Goal: Task Accomplishment & Management: Use online tool/utility

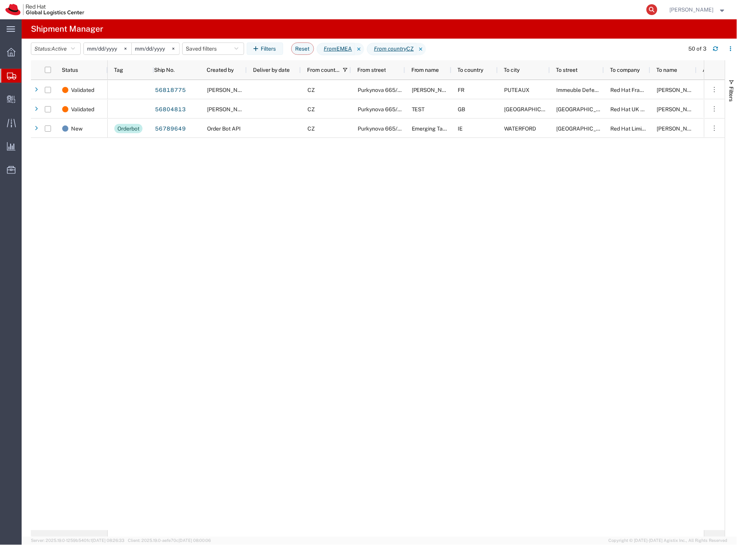
click at [658, 10] on icon at bounding box center [652, 9] width 11 height 11
paste input "3028178871"
type input "3028178871"
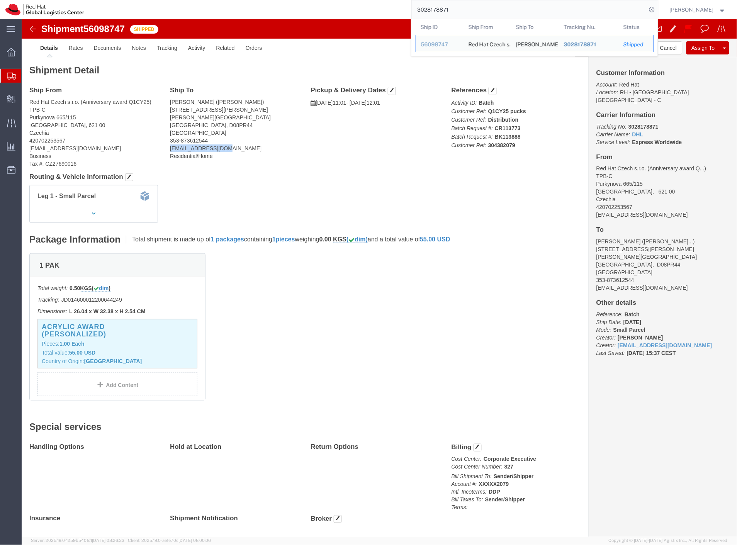
drag, startPoint x: 207, startPoint y: 129, endPoint x: 149, endPoint y: 129, distance: 58.3
click address "[PERSON_NAME] ([PERSON_NAME]) [STREET_ADDRESS][PERSON_NAME][PERSON_NAME] 353-87…"
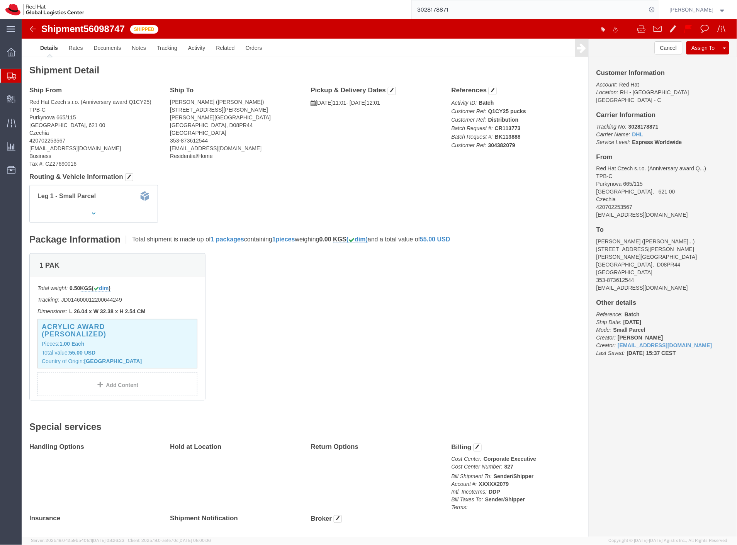
click div "Ship From Red Hat Czech s.r.o. (Anniversary award Q1CY25) TPB-C Purkynova 665/1…"
click link "Tracking"
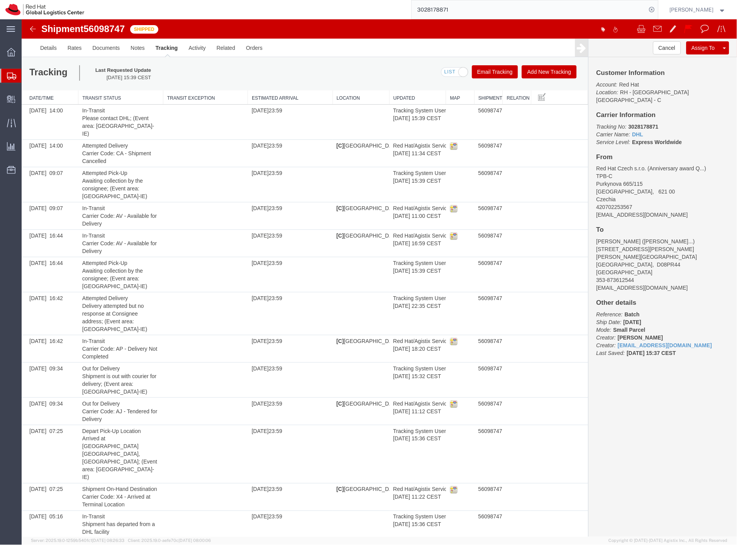
click at [639, 123] on b "3028178871" at bounding box center [643, 126] width 30 height 6
copy b "3028178871"
click at [0, 0] on span "Create Delivery" at bounding box center [0, 0] width 0 height 0
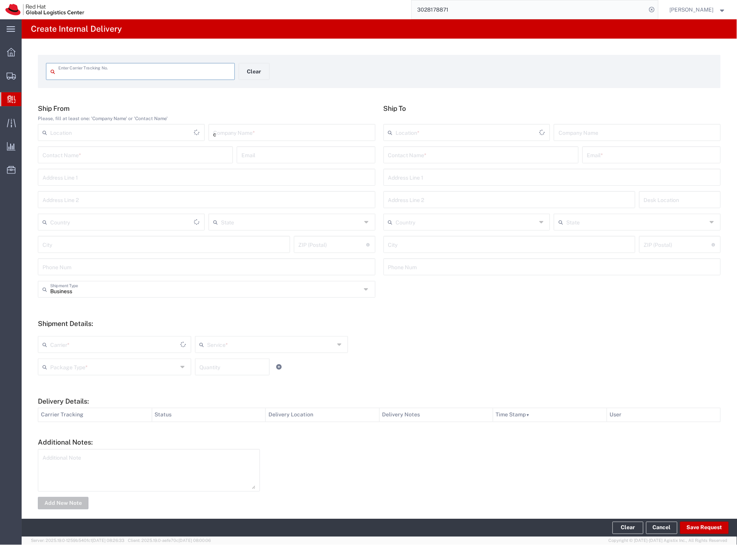
click at [246, 134] on input "c" at bounding box center [292, 132] width 158 height 14
type input "cdw"
click at [426, 158] on input "text" at bounding box center [481, 155] width 186 height 14
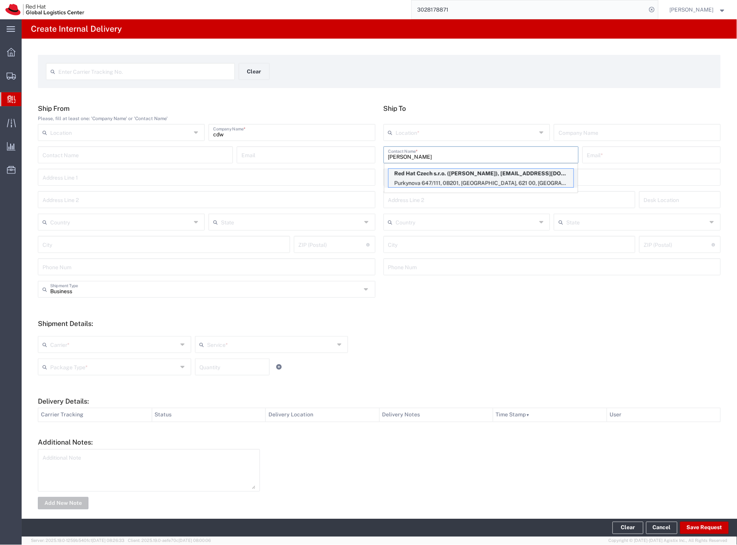
type input "[PERSON_NAME]"
click at [467, 177] on p "Red Hat Czech s.r.o. ([PERSON_NAME]), [EMAIL_ADDRESS][DOMAIN_NAME]" at bounding box center [481, 174] width 185 height 10
type input "RH - [GEOGRAPHIC_DATA] [GEOGRAPHIC_DATA] - B"
type input "Red Hat Czech s.r.o."
type input "[PERSON_NAME]"
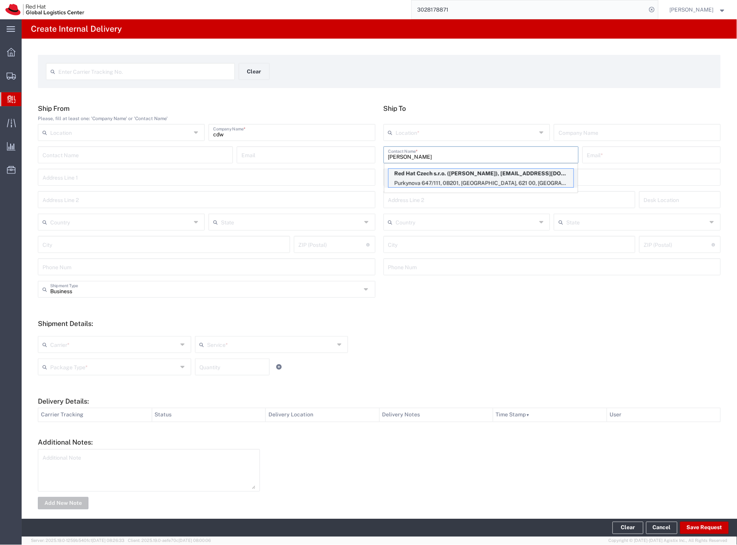
type input "[EMAIL_ADDRESS][DOMAIN_NAME]"
type input "Purkynova 647/111"
type input "0B201"
type input "Czechia"
type input "[GEOGRAPHIC_DATA]"
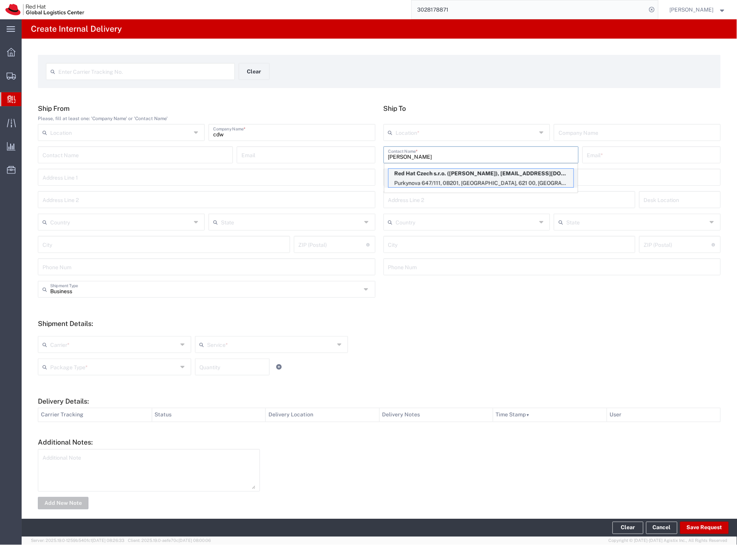
type input "621 00"
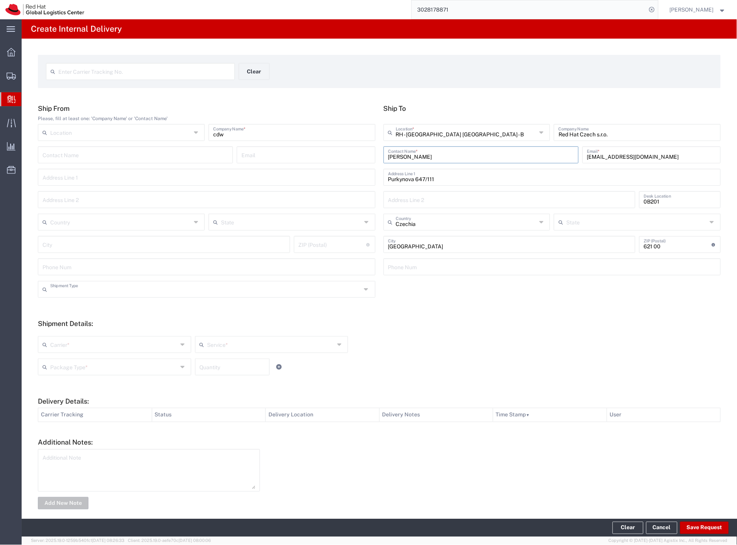
click at [77, 293] on input "text" at bounding box center [205, 289] width 311 height 14
drag, startPoint x: 64, startPoint y: 346, endPoint x: 62, endPoint y: 371, distance: 25.2
click at [63, 347] on input "text" at bounding box center [113, 344] width 127 height 14
type input "Business"
click at [62, 362] on span "Czech Post" at bounding box center [114, 361] width 150 height 12
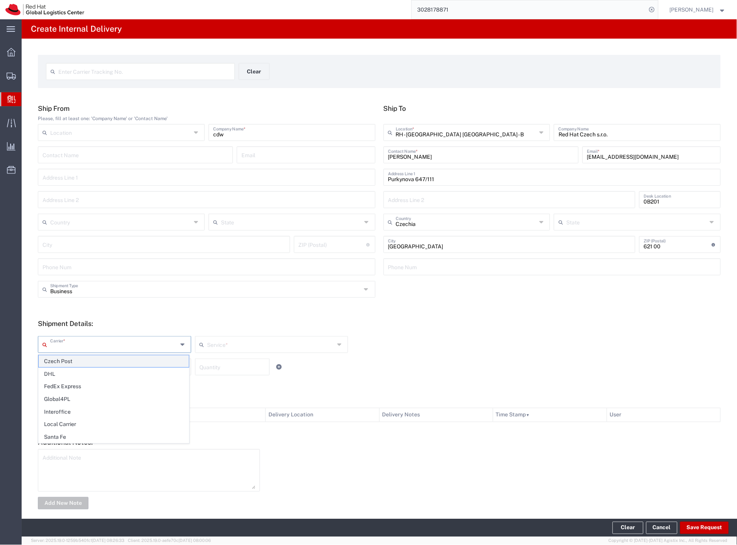
type input "Czech Post"
type input "Ground"
click at [66, 350] on input "Czech Post" at bounding box center [113, 344] width 127 height 14
click at [74, 423] on span "Local Carrier" at bounding box center [114, 425] width 150 height 12
type input "Local Carrier"
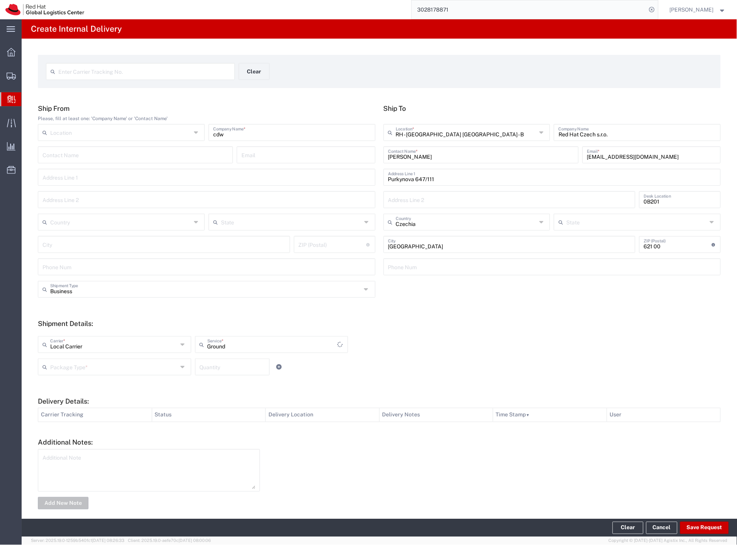
type input "Local_Ground"
click at [78, 367] on input "text" at bounding box center [113, 367] width 127 height 14
click at [79, 416] on span "Skid(s)" at bounding box center [114, 422] width 150 height 12
type input "Skid(s)"
click at [699, 526] on button "Save Request" at bounding box center [704, 528] width 49 height 12
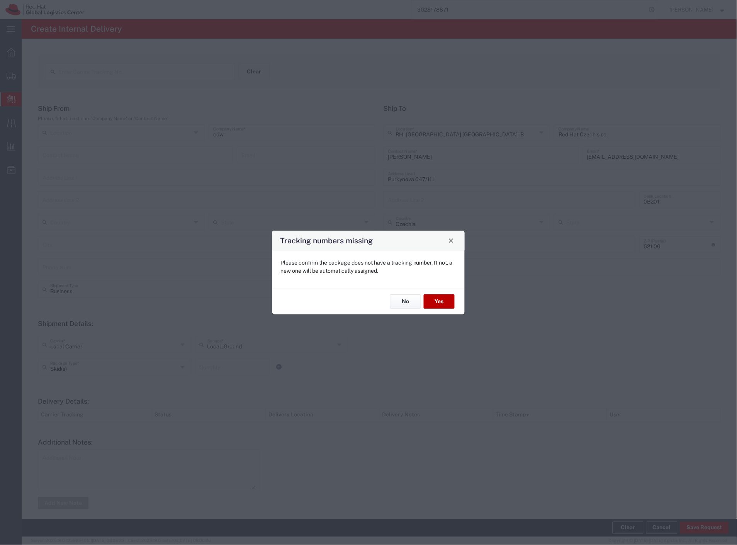
click at [438, 302] on button "Yes" at bounding box center [439, 302] width 31 height 14
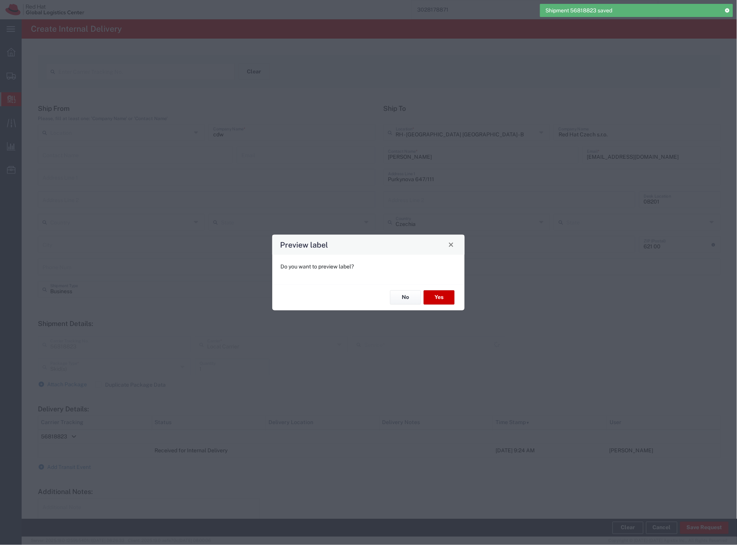
type input "Local_Ground"
drag, startPoint x: 402, startPoint y: 300, endPoint x: 394, endPoint y: 304, distance: 8.5
click at [402, 300] on button "No" at bounding box center [405, 298] width 31 height 14
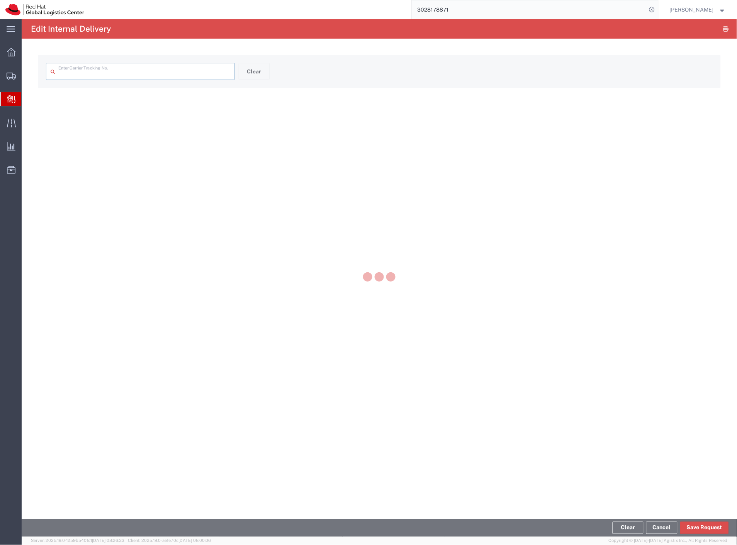
type input "56818823"
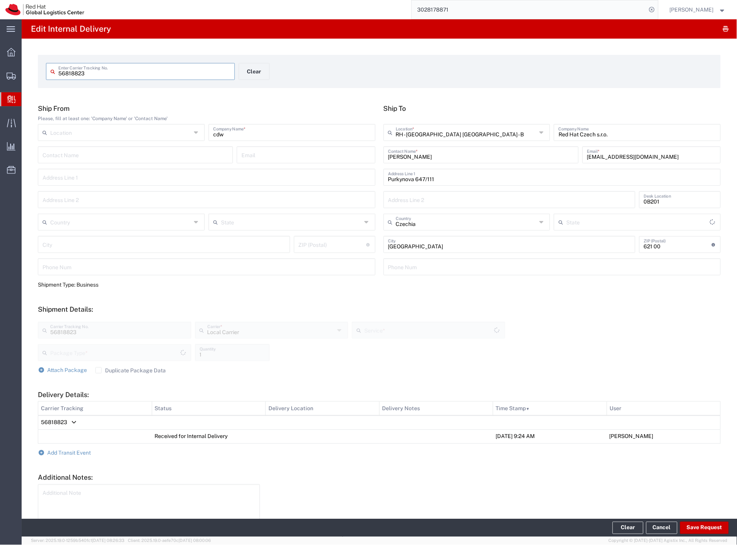
type input "Skid(s)"
type input "Local_Ground"
click at [75, 452] on span "Add Transit Event" at bounding box center [70, 453] width 44 height 6
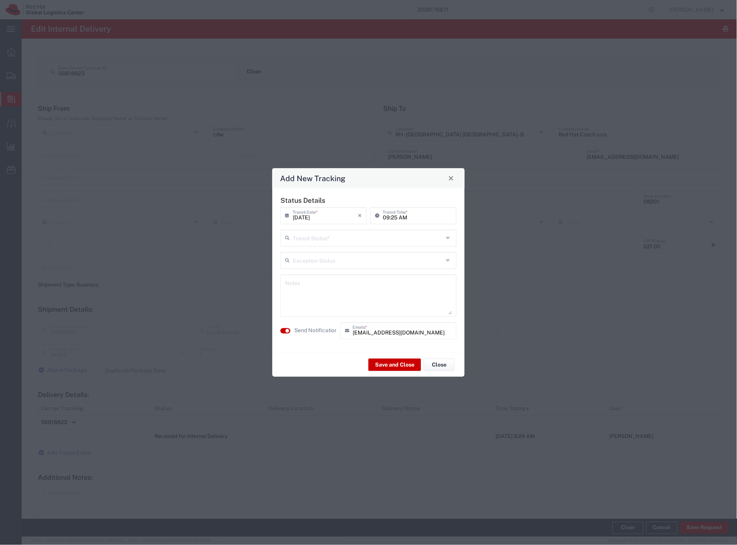
drag, startPoint x: 363, startPoint y: 238, endPoint x: 345, endPoint y: 248, distance: 20.6
click at [358, 241] on input "text" at bounding box center [368, 238] width 150 height 14
click at [336, 253] on span "Delivery Confirmation" at bounding box center [369, 255] width 175 height 12
type input "Delivery Confirmation"
click at [320, 298] on textarea at bounding box center [368, 296] width 167 height 38
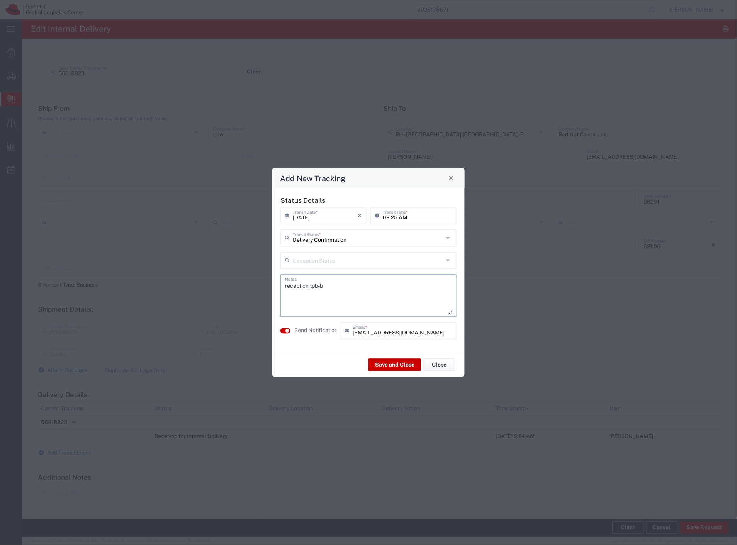
type textarea "reception tpb-b"
click at [321, 331] on label "Send Notification" at bounding box center [315, 331] width 43 height 8
click at [389, 367] on button "Save and Close" at bounding box center [395, 365] width 53 height 12
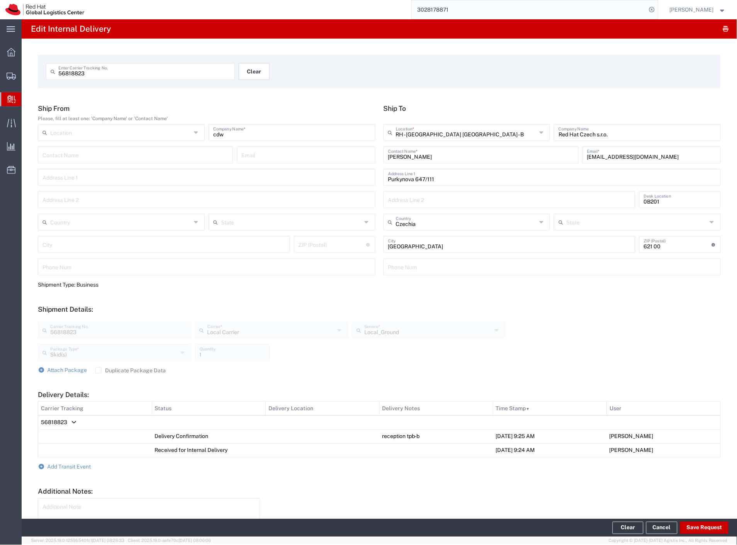
click at [248, 71] on button "Clear" at bounding box center [254, 71] width 31 height 17
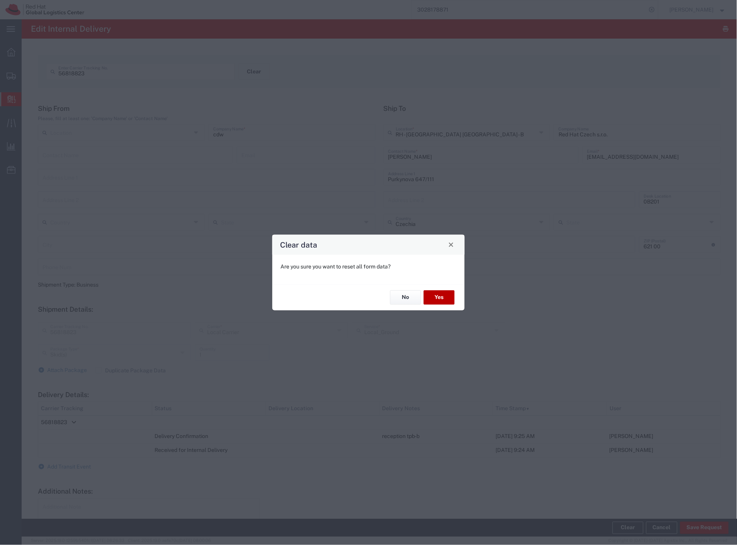
click at [444, 296] on button "Yes" at bounding box center [439, 298] width 31 height 14
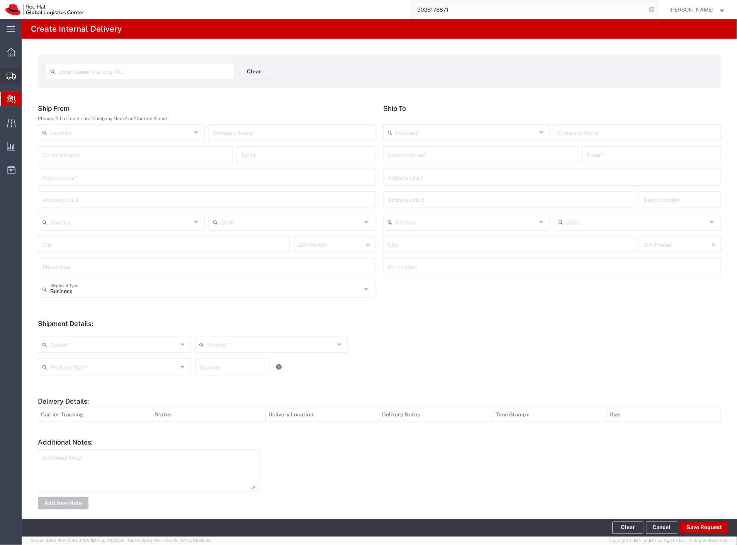
click at [0, 0] on span "Shipment Manager" at bounding box center [0, 0] width 0 height 0
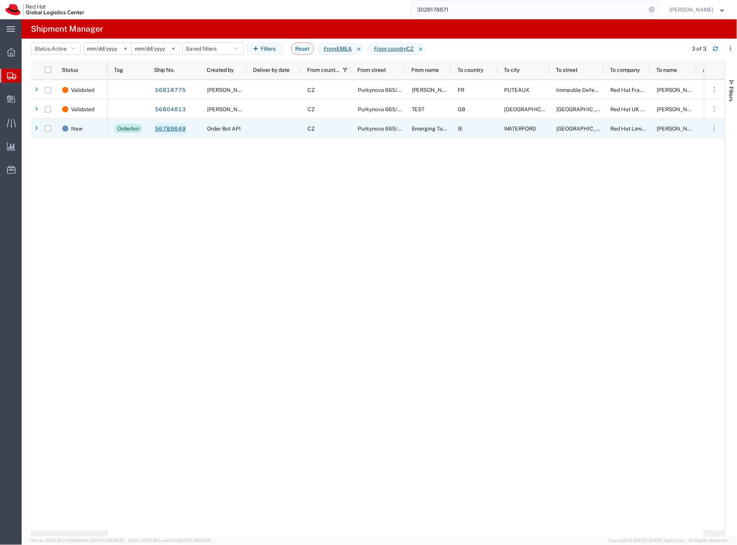
click at [178, 129] on link "56789649" at bounding box center [171, 129] width 32 height 12
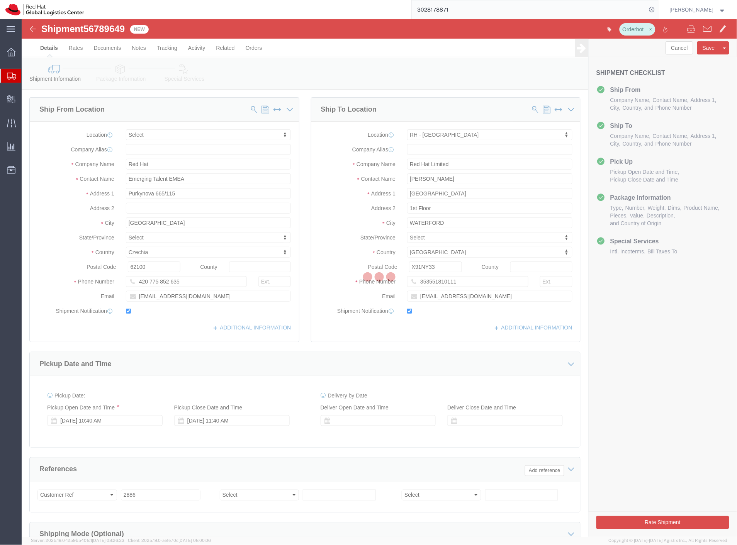
select select
select select "38045"
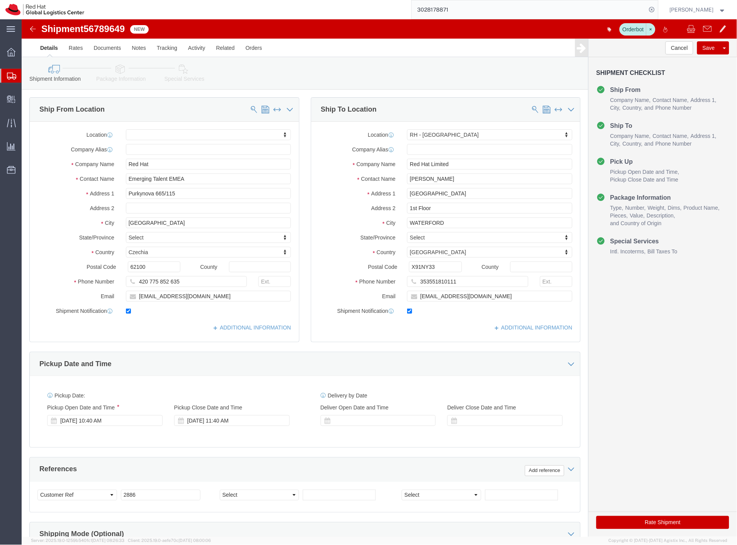
click link "Package Information"
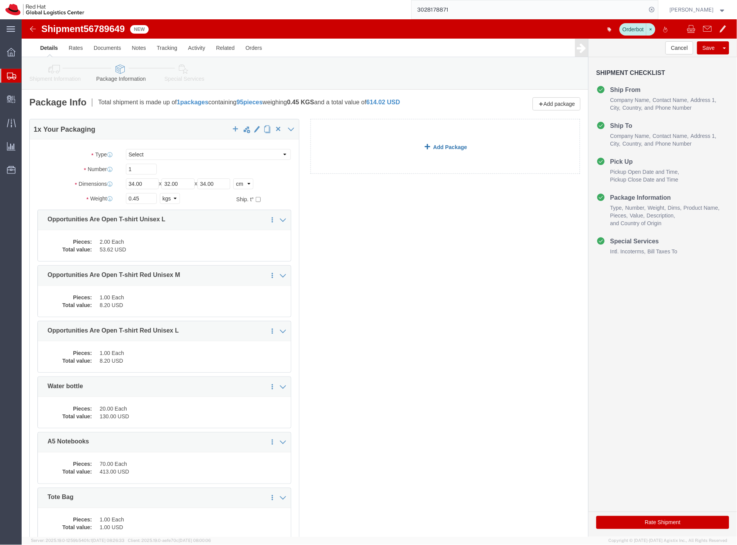
click link "Add Package"
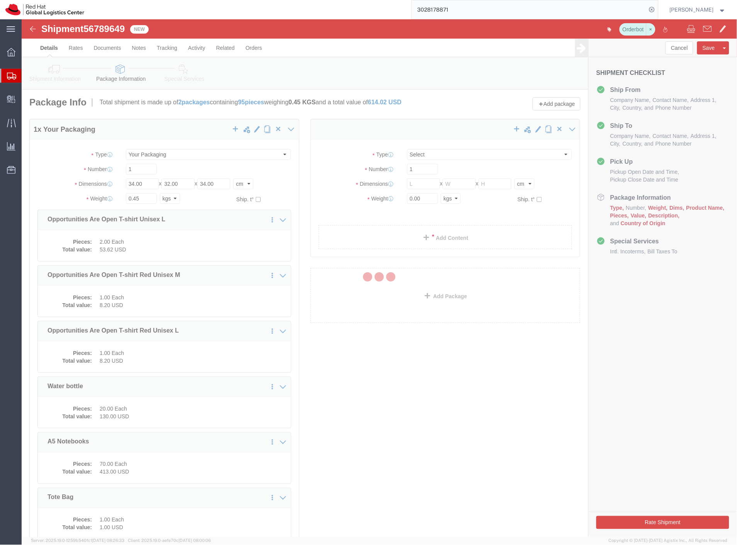
select select
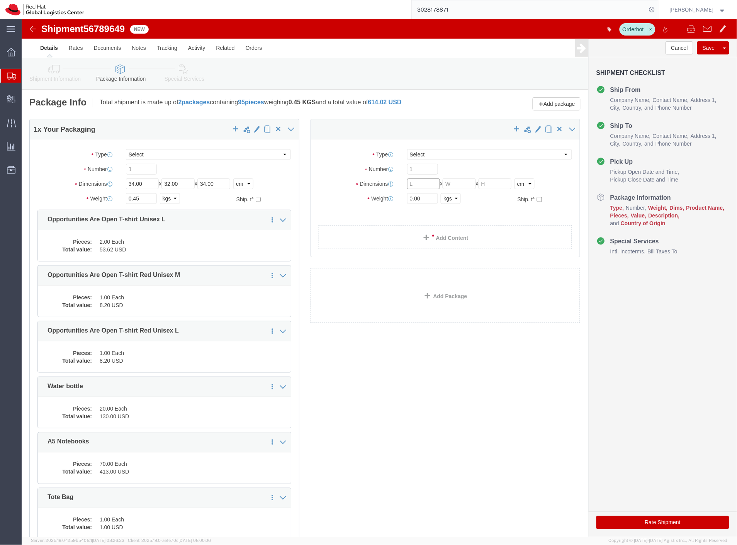
click input "text"
type input "34"
type input "32"
type input "34"
drag, startPoint x: 402, startPoint y: 182, endPoint x: 323, endPoint y: 177, distance: 79.0
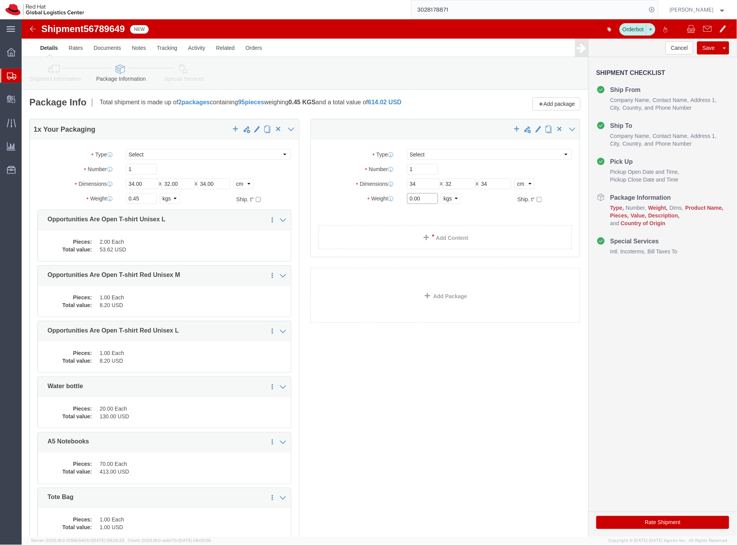
click div "Weight Total weight of packages in pounds or kilograms 0.00 Select kgs lbs Ship…"
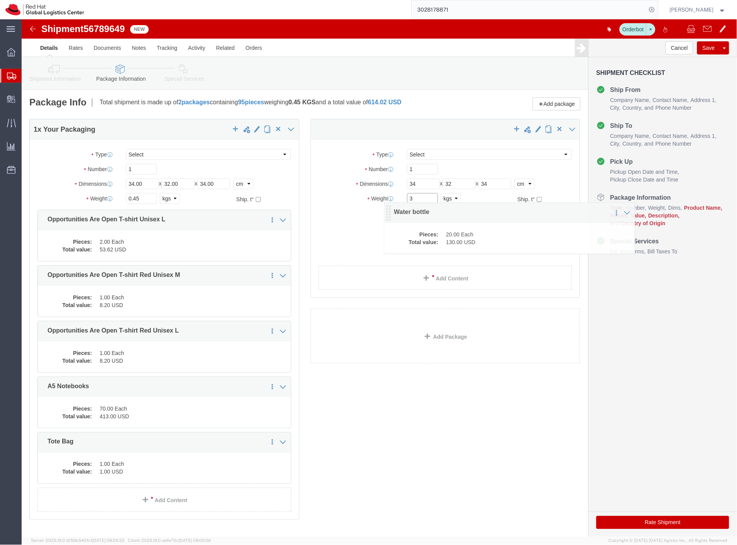
drag, startPoint x: 64, startPoint y: 352, endPoint x: 366, endPoint y: 195, distance: 340.2
click icon
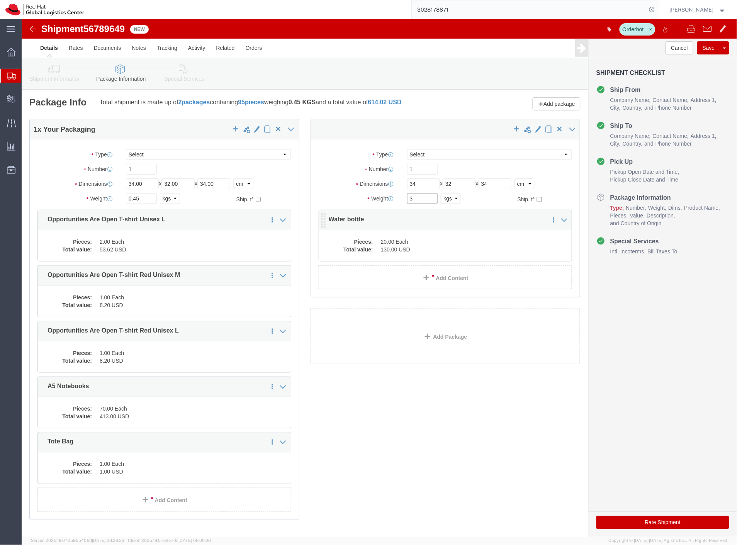
type input "3"
click dd "20.00 Each"
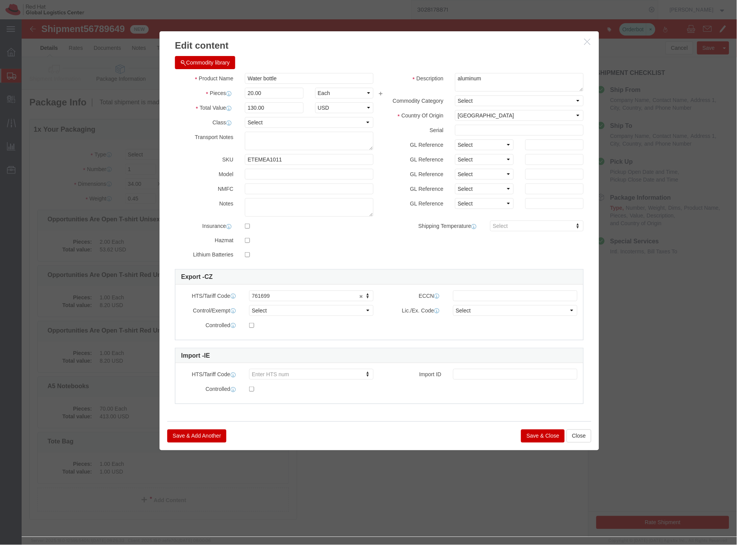
click icon "button"
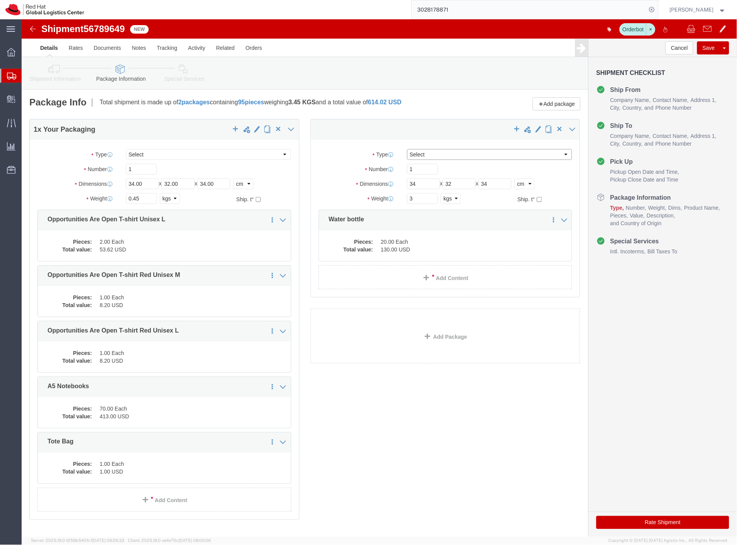
click select "Select Case(s) Crate(s) Envelope Large Box Medium Box PAK Skid(s) Small Box Sma…"
select select "YRPK"
click select "Select Case(s) Crate(s) Envelope Large Box Medium Box PAK Skid(s) Small Box Sma…"
click div "1 x Your Packaging Package Type Select Case(s) Crate(s) Envelope Large Box Medi…"
click link "Add Package"
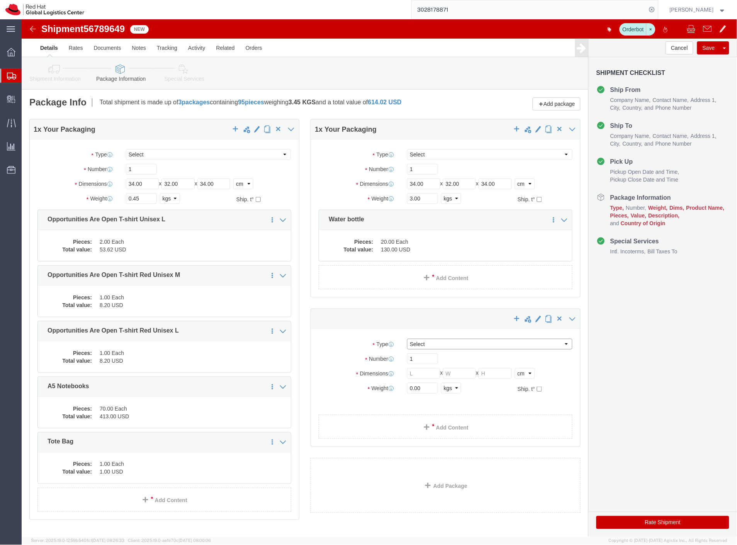
click select "Select Case(s) Crate(s) Envelope Large Box Medium Box PAK Skid(s) Small Box Sma…"
select select "YRPK"
click select "Select Case(s) Crate(s) Envelope Large Box Medium Box PAK Skid(s) Small Box Sma…"
click input "text"
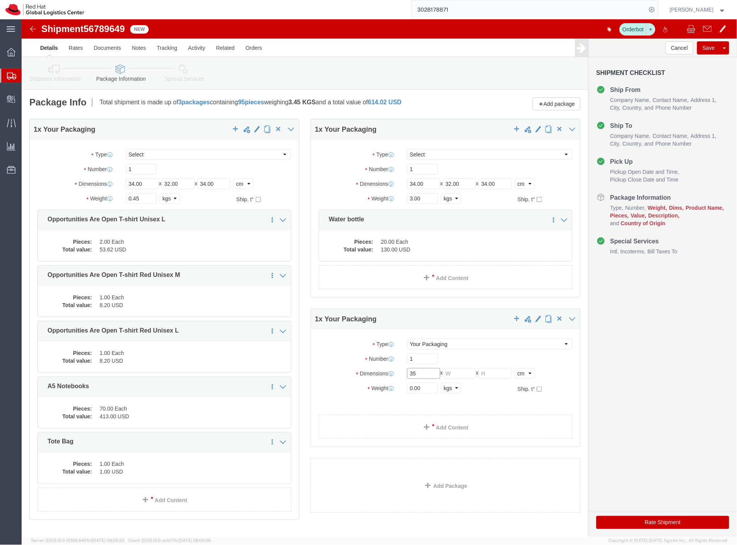
type input "35"
type input "33"
type input "24"
drag, startPoint x: 398, startPoint y: 371, endPoint x: 334, endPoint y: 374, distance: 64.2
click div "Weight 0.00 Select kgs lbs Ship. t°"
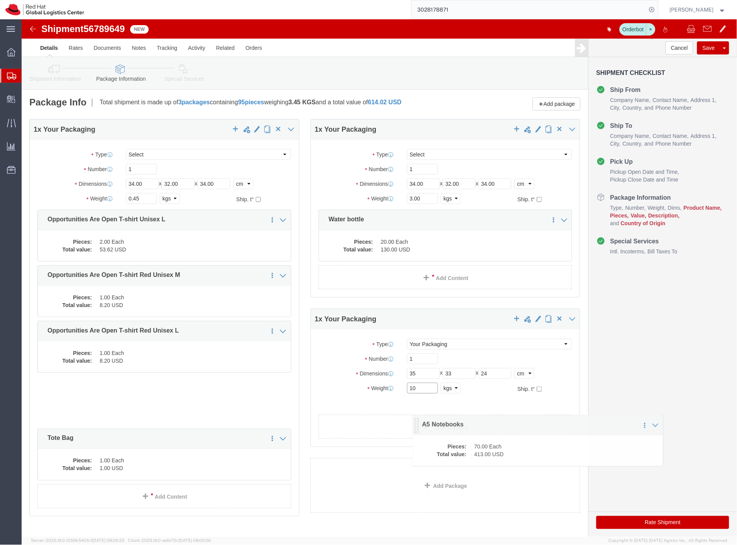
drag, startPoint x: 22, startPoint y: 374, endPoint x: 398, endPoint y: 410, distance: 377.2
click icon
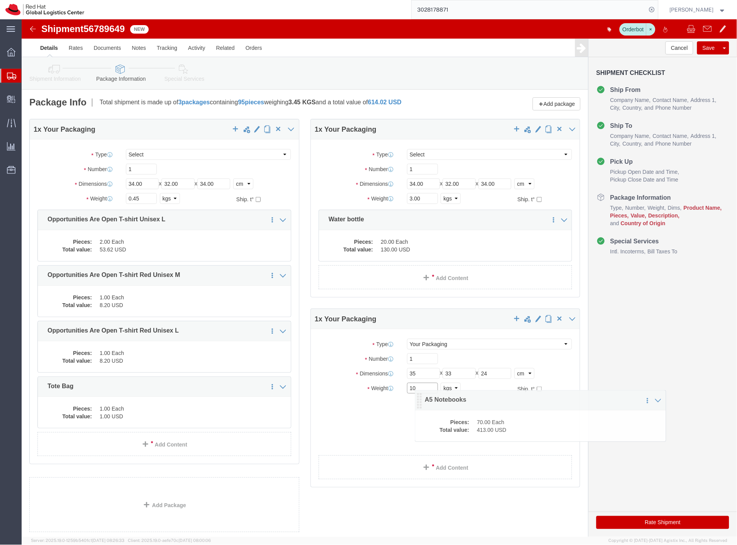
drag, startPoint x: 22, startPoint y: 370, endPoint x: 399, endPoint y: 382, distance: 377.6
click icon
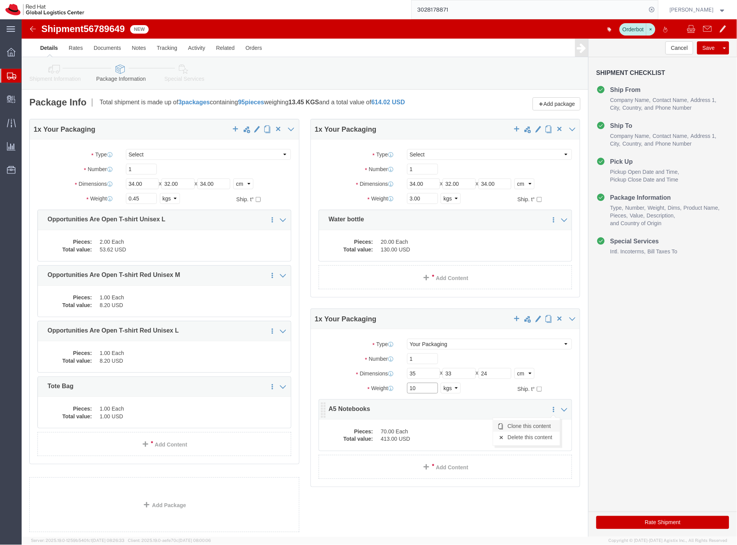
type input "10"
click link "Clone this content"
click dd "413.00 USD"
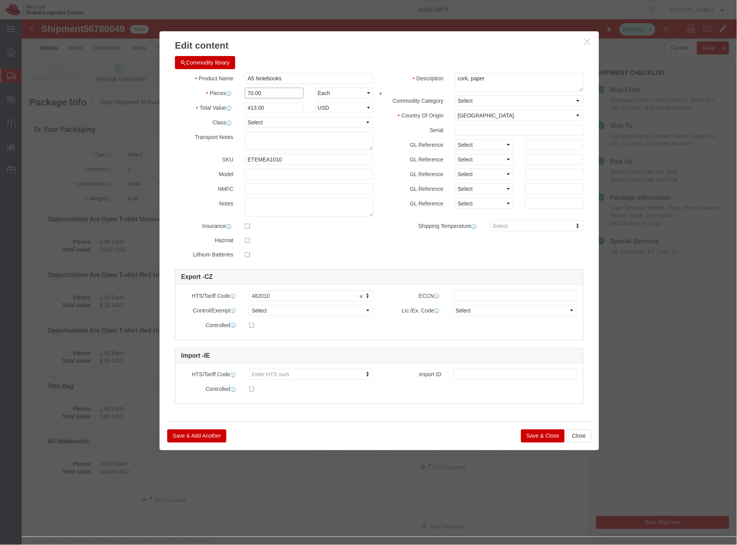
drag, startPoint x: 248, startPoint y: 76, endPoint x: 208, endPoint y: 75, distance: 39.8
click div "Pieces Number of pieces inside all the packages 70.00 Select Bag Barrels 100Boa…"
type input "40"
type input "236"
click div "Commodity library"
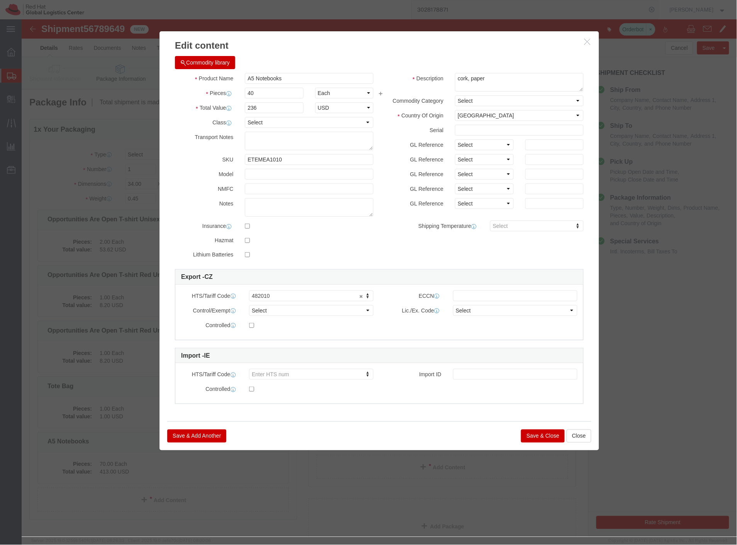
click button "Save & Close"
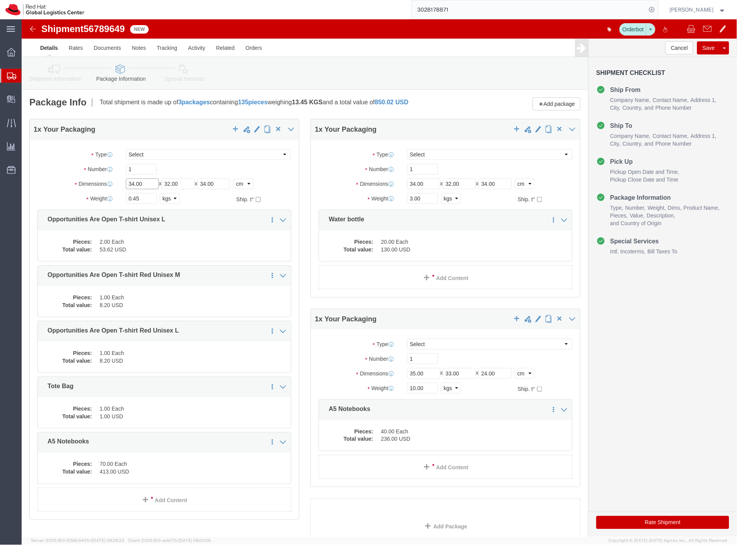
drag, startPoint x: 110, startPoint y: 165, endPoint x: 51, endPoint y: 163, distance: 59.1
click div "Dimensions Length 34.00 x Width 32.00 x Height 34.00 Select cm ft in"
type input "60"
drag, startPoint x: 156, startPoint y: 165, endPoint x: 113, endPoint y: 162, distance: 43.4
click div "Length 60 x Width 32.00 x Height 34.00 Select cm ft in"
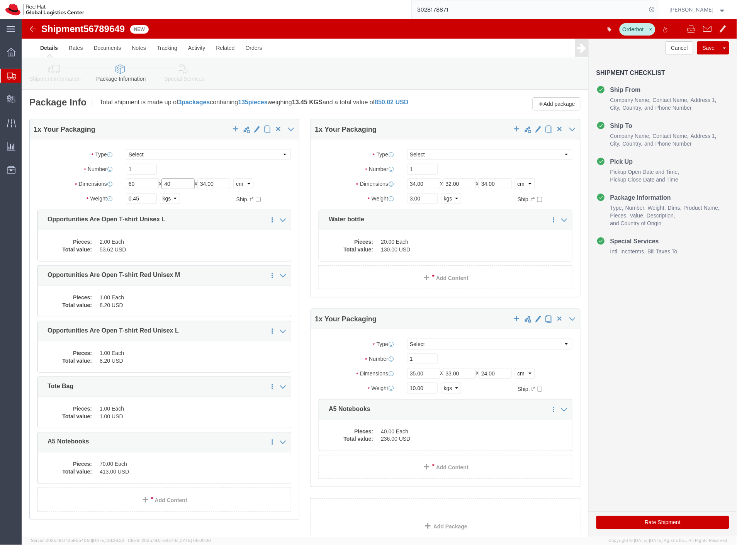
type input "40"
drag, startPoint x: 203, startPoint y: 165, endPoint x: 126, endPoint y: 160, distance: 76.7
click div "Length 60 x Width 40 x Height 34.00 Select cm ft in"
type input "23"
click dd "70.00 Each"
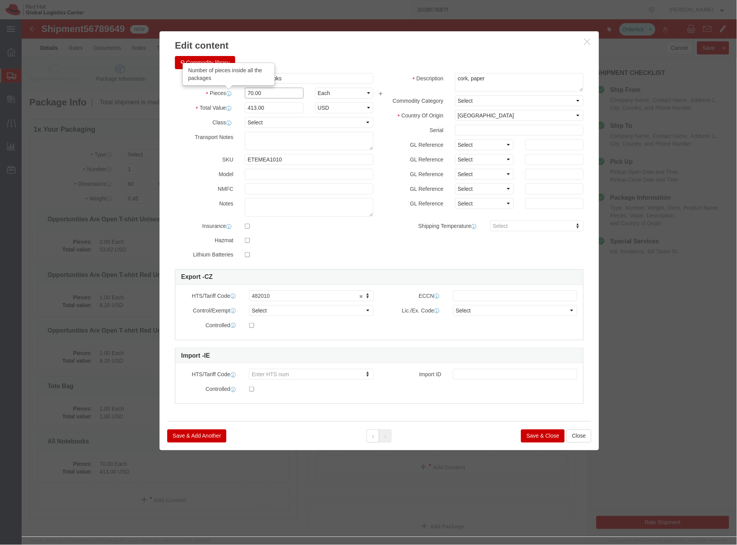
drag, startPoint x: 247, startPoint y: 75, endPoint x: 199, endPoint y: 73, distance: 48.0
click div "Pieces Number of pieces inside all the packages 70.00 Select Bag Barrels 100Boa…"
type input "30"
type input "177"
click button "Save & Close"
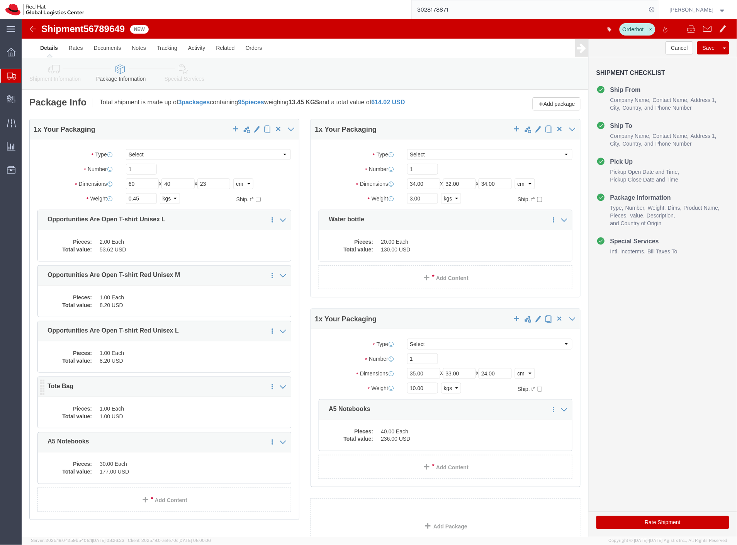
click dd "1.00 USD"
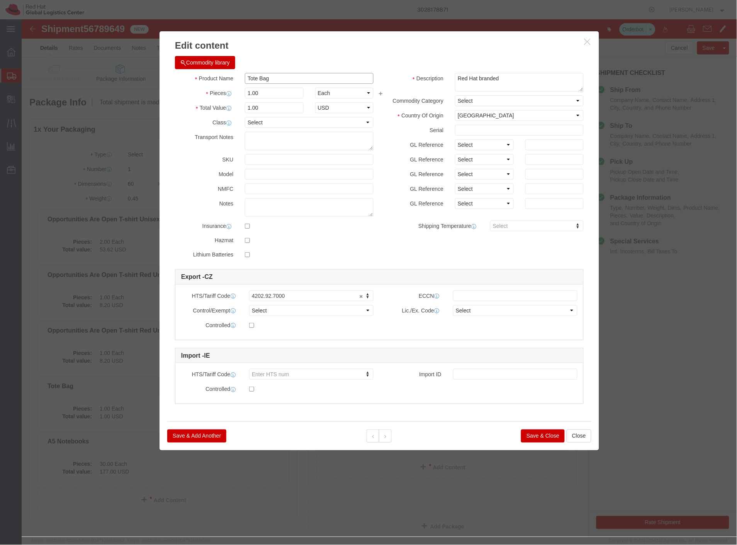
click input "Tote Bag"
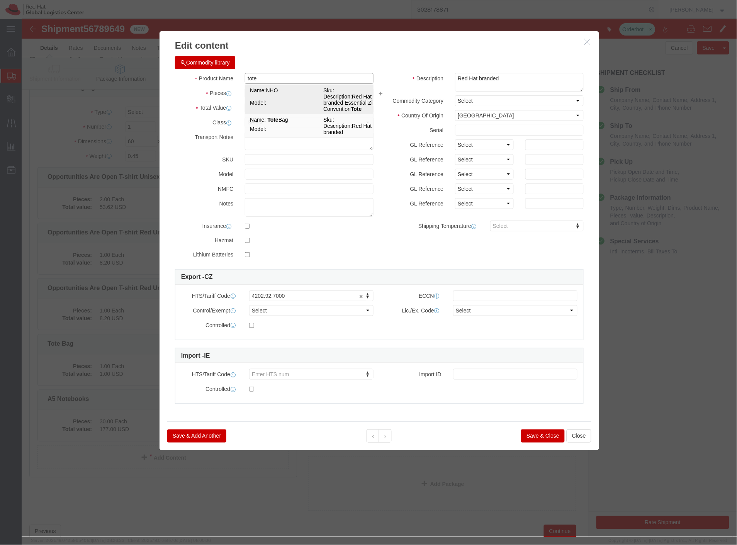
scroll to position [43, 0]
type input "tote"
click button "Commodity library"
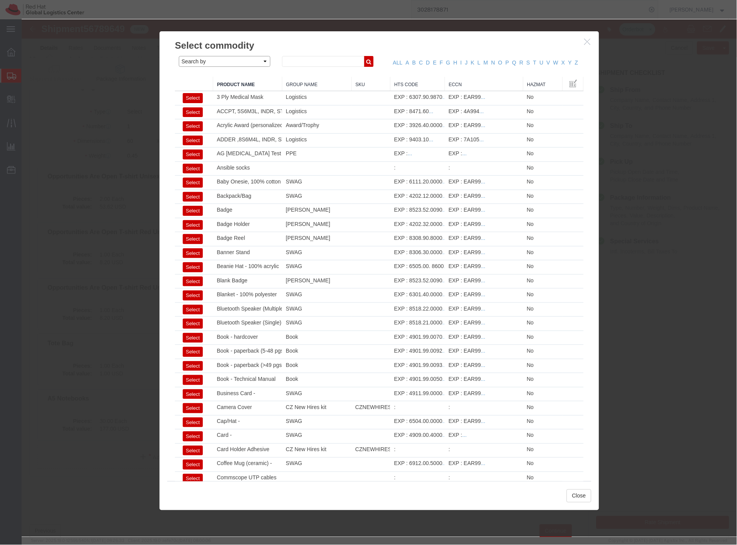
click select "Search by Class Commodity Quantity Commodity Value Commodity Value Country Desc…"
select select "commodityGroup"
click select "Search by Class Commodity Quantity Commodity Value Commodity Value Country Desc…"
click link "Group Name"
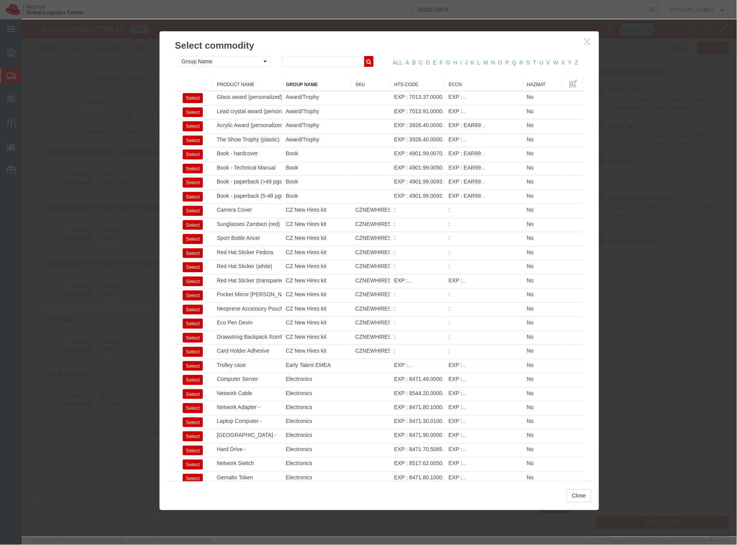
click icon "button"
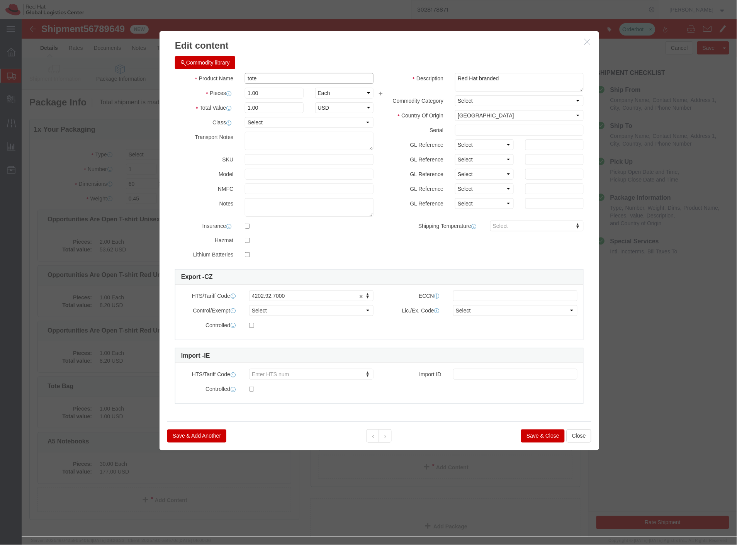
click input "tote"
type input "tote bah"
click textarea "Red Hat branded"
type textarea "Red Hat branded, 100%cotton"
click select "Select [GEOGRAPHIC_DATA] [GEOGRAPHIC_DATA] [GEOGRAPHIC_DATA] [GEOGRAPHIC_DATA] …"
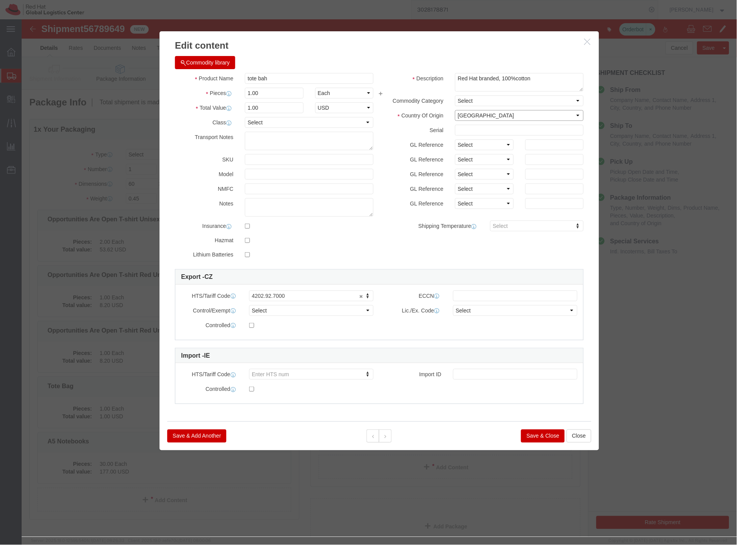
select select "IN"
click select "Select [GEOGRAPHIC_DATA] [GEOGRAPHIC_DATA] [GEOGRAPHIC_DATA] [GEOGRAPHIC_DATA] …"
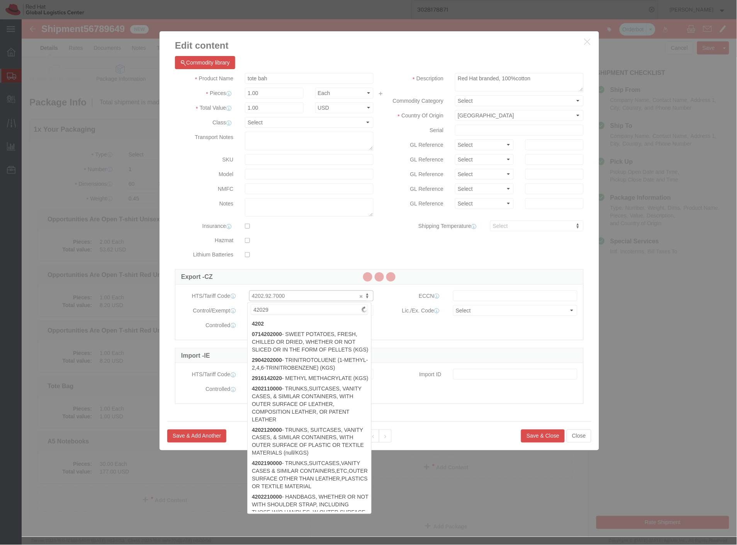
type input "420292"
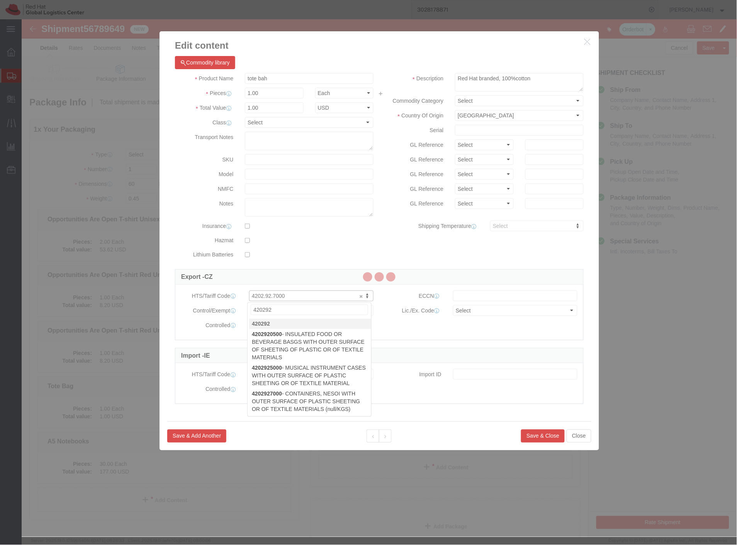
type input "420292"
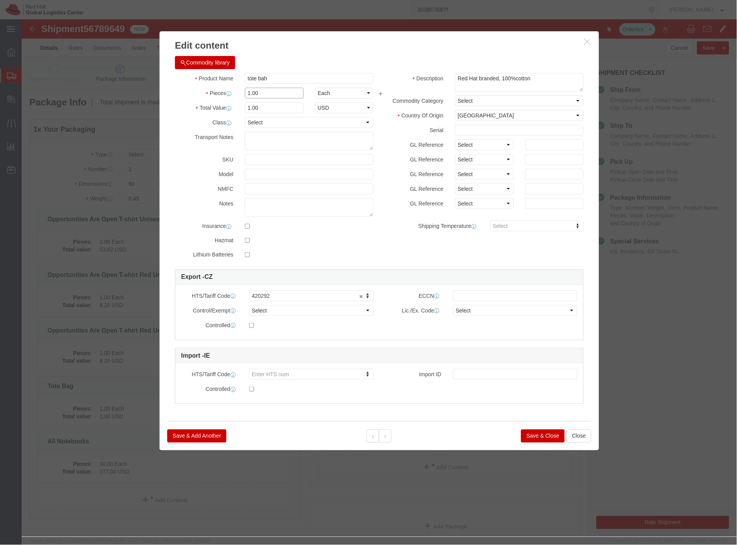
drag, startPoint x: 250, startPoint y: 74, endPoint x: 165, endPoint y: 80, distance: 84.8
click div "Product Name tote bah tote Pieces 1.00 Select Bag Barrels 100Board Feet Bottle …"
type input "30"
click input "30"
drag, startPoint x: 253, startPoint y: 89, endPoint x: 188, endPoint y: 90, distance: 65.3
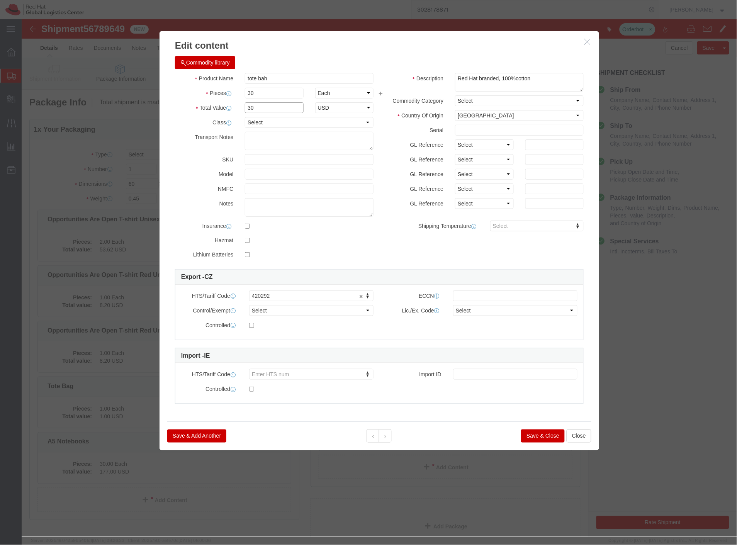
click div "Total Value 30 Select ADP AED AFN ALL AMD AOA ARS ATS AUD AWG AZN BAM BBD BDT B…"
type input "210"
click label "NMFC"
click input "tote bah"
type input "tote bag"
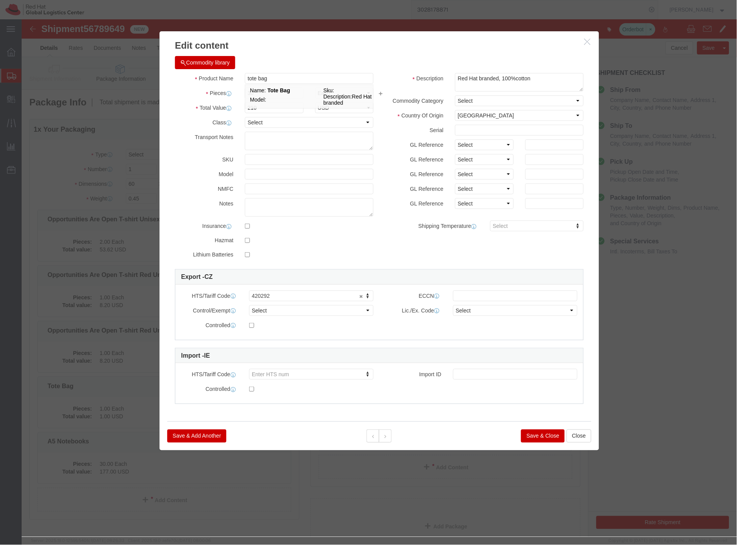
click button "Save & Close"
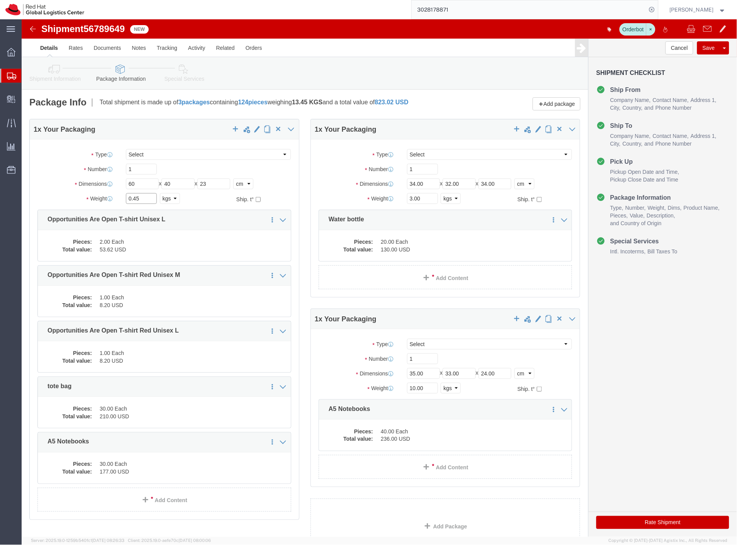
click div "Weight 0.45 Select kgs lbs Ship. t°"
type input "13"
click div "Package Type Select Case(s) Crate(s) Envelope Large Box Medium Box PAK Skid(s) …"
click link "Add Content"
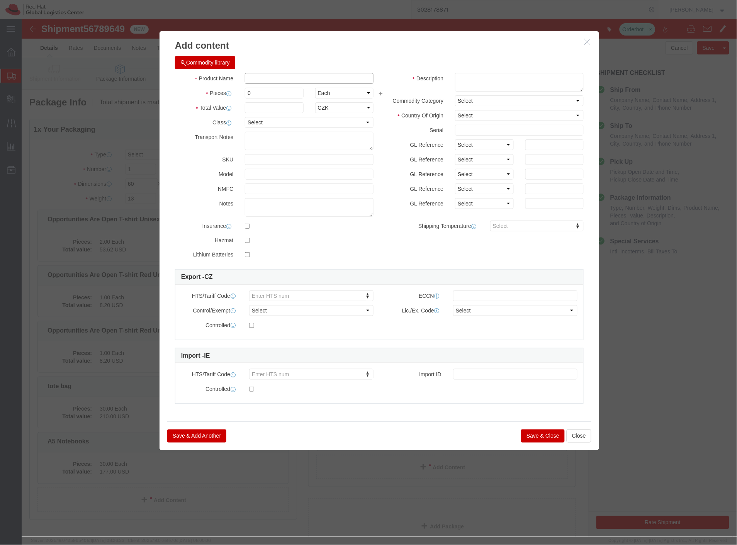
click input "text"
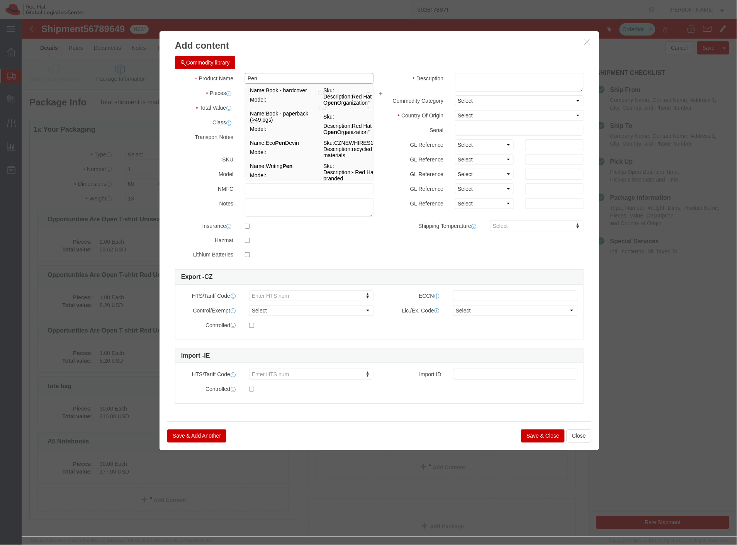
type input "Pen"
click div
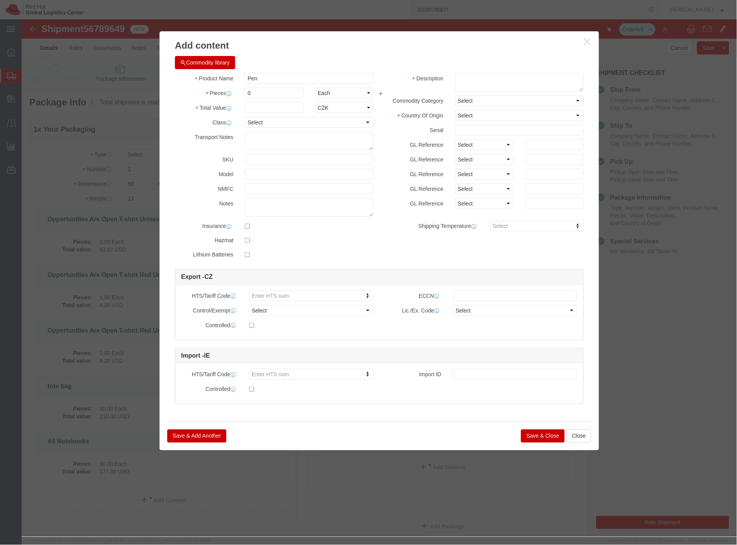
click body "Shipment 56789649 New Orderbot Details Rates Documents Notes Tracking Activity …"
click textarea
type textarea "red hat branded, metal"
click select "Select [GEOGRAPHIC_DATA] [GEOGRAPHIC_DATA] [GEOGRAPHIC_DATA] [GEOGRAPHIC_DATA] …"
select select "CN"
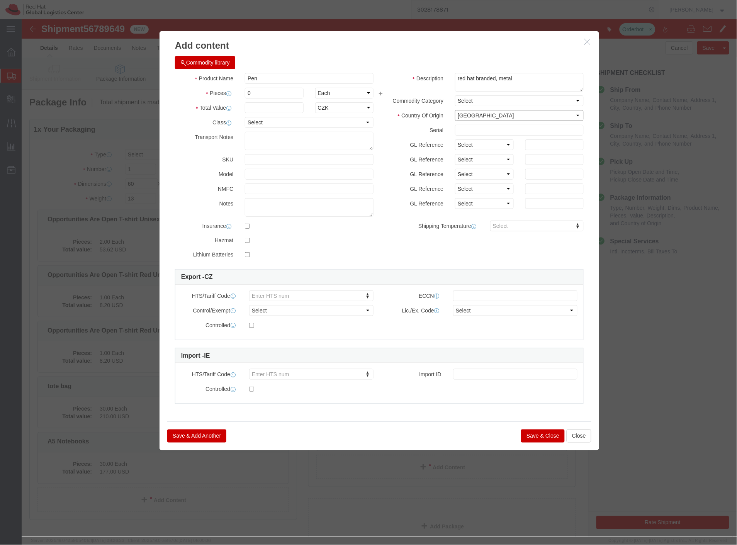
click select "Select [GEOGRAPHIC_DATA] [GEOGRAPHIC_DATA] [GEOGRAPHIC_DATA] [GEOGRAPHIC_DATA] …"
drag, startPoint x: 244, startPoint y: 71, endPoint x: 221, endPoint y: 72, distance: 23.2
click div "0"
click input "0"
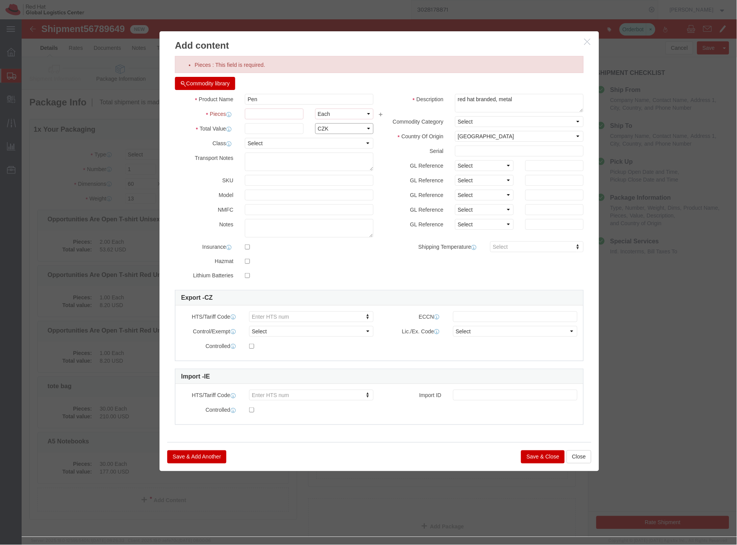
click select "Select ADP AED AFN ALL AMD AOA ARS ATS AUD AWG AZN BAM BBD BDT BGL BGN BHD BIF …"
select select "USD"
click select "Select ADP AED AFN ALL AMD AOA ARS ATS AUD AWG AZN BAM BBD BDT BGL BGN BHD BIF …"
click input "Pieces : This field is required."
type input "1"
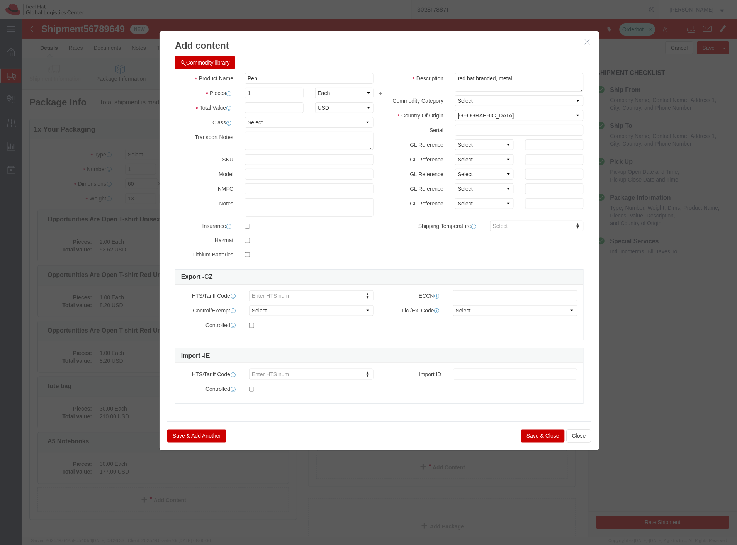
click div "Product Name Pen Pen Pieces 1 Select Bag Barrels 100Board Feet Bottle Box Blist…"
click input "text"
type input "0.79"
click input "1"
drag, startPoint x: 235, startPoint y: 74, endPoint x: 190, endPoint y: 76, distance: 45.3
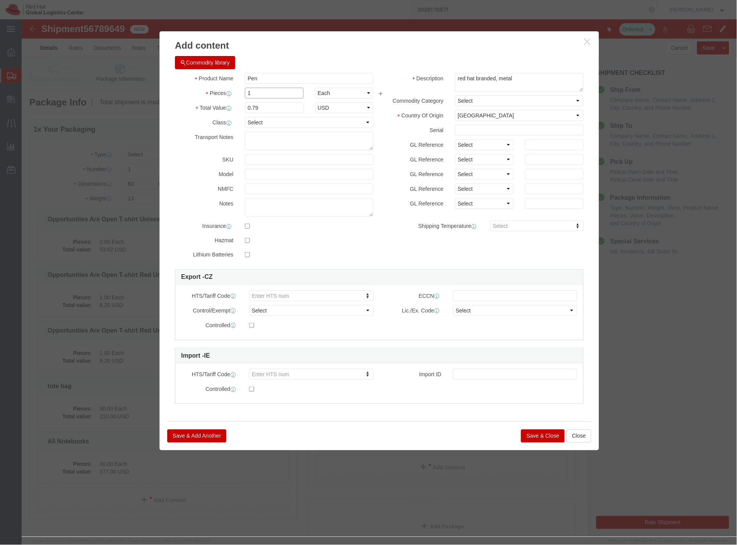
click div "Pieces 1 Select Bag Barrels 100Board Feet Bottle Box Blister Pack Carats Can Ca…"
type input "50"
type input "39.5"
click div "Product Name Pen Pen Pieces 50 Select Bag Barrels 100Board Feet Bottle Box Blis…"
click button "Save & Close"
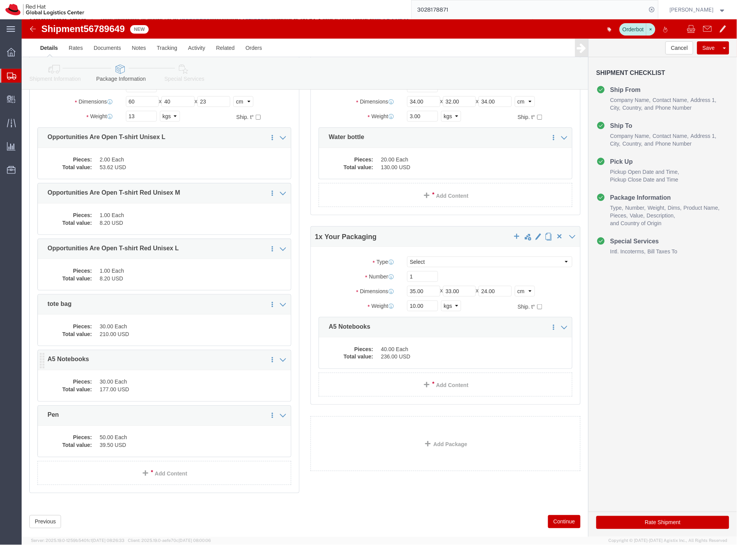
scroll to position [97, 0]
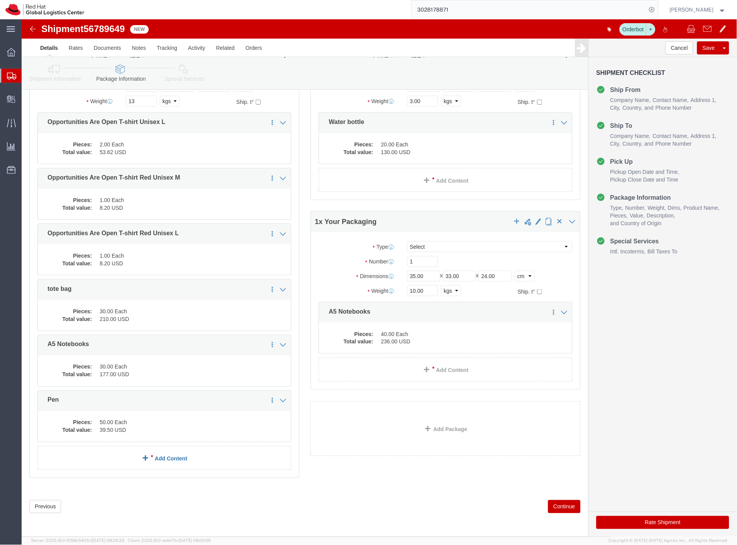
click link "Add Content"
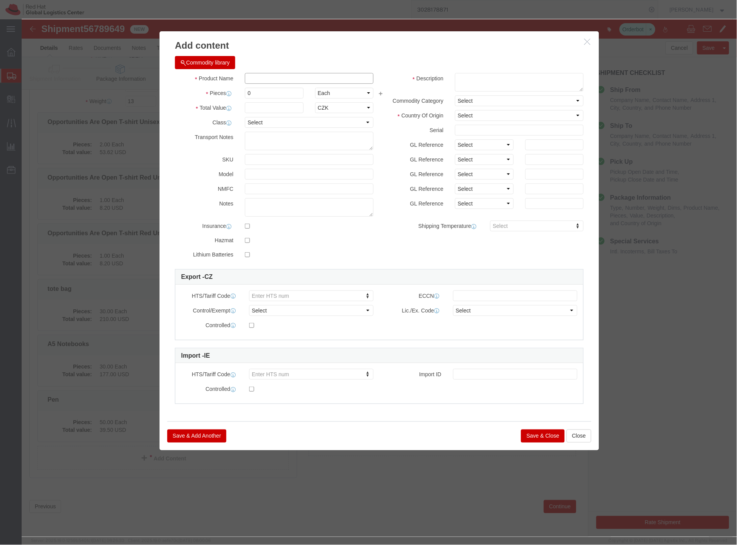
click input "text"
type input "webcam"
click td "Model:"
select select "USD"
select select "CN"
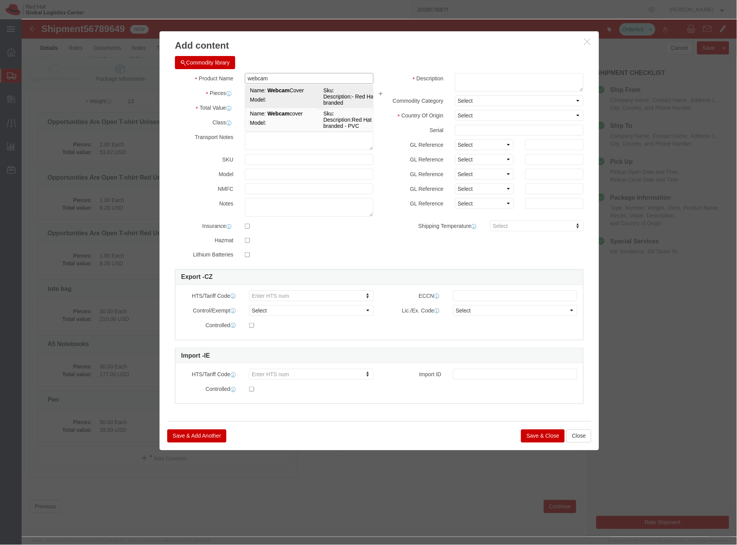
type input "8529.90.6000"
select select
type input "Webcam Cover"
type textarea "- Red Hat branded"
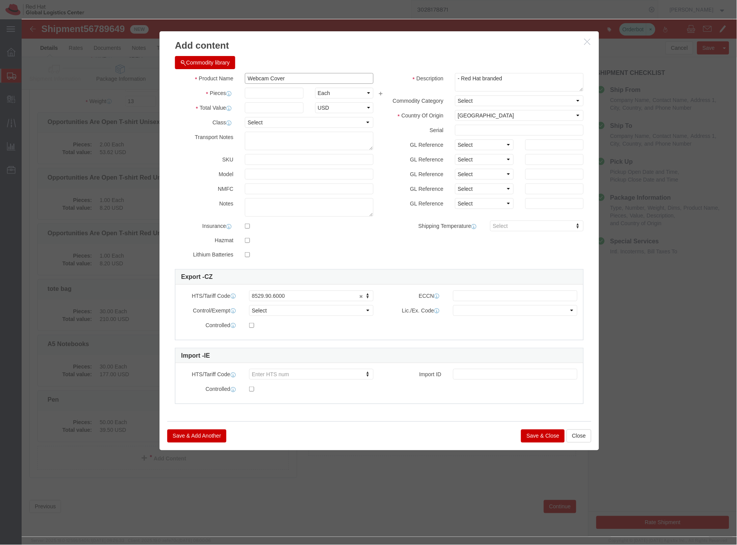
type input "Webcam Cover"
click input "text"
click link "8529.90.6000"
click input "text"
type input "20"
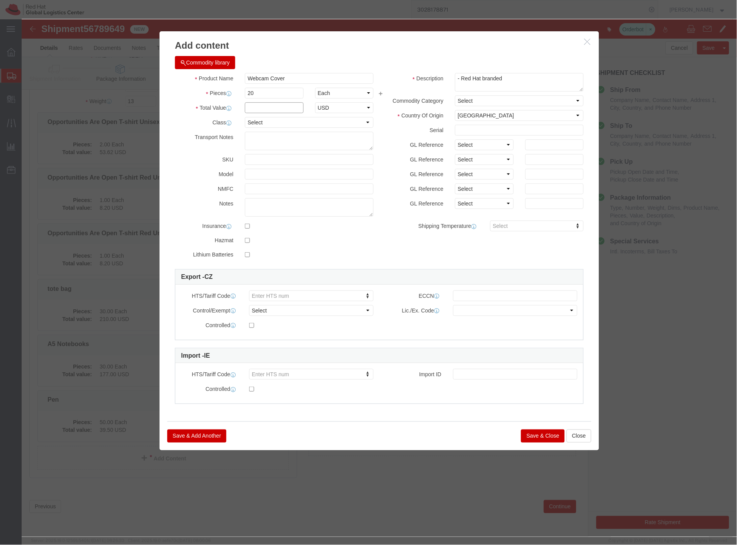
click input "text"
type input "10"
click label "NMFC"
click button "Save & Close"
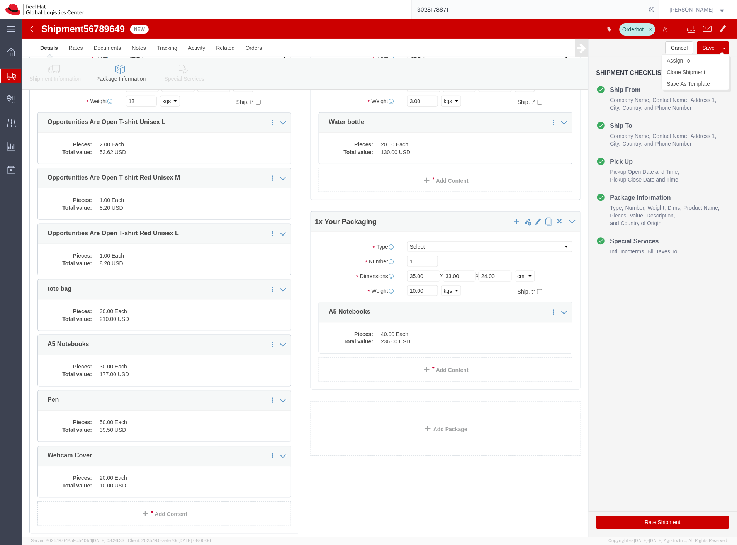
click button "Save"
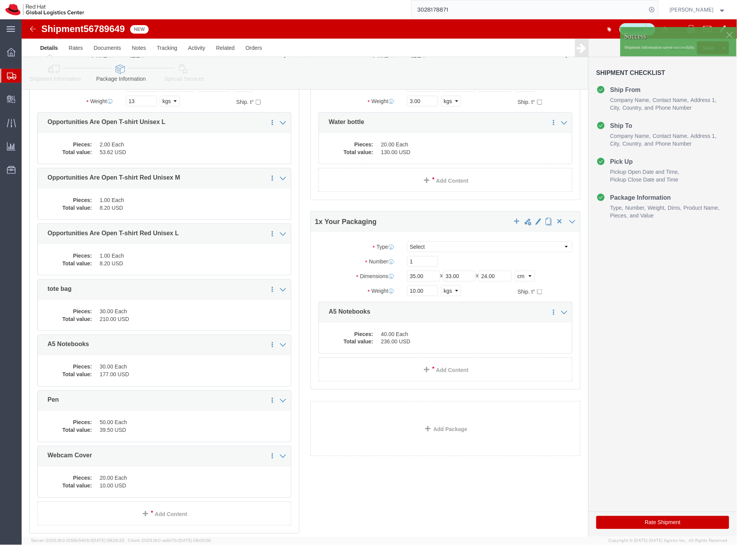
click span "56789649"
copy span "56789649"
click at [306, 14] on div "3028178871" at bounding box center [374, 9] width 569 height 19
click link "Shipment Information"
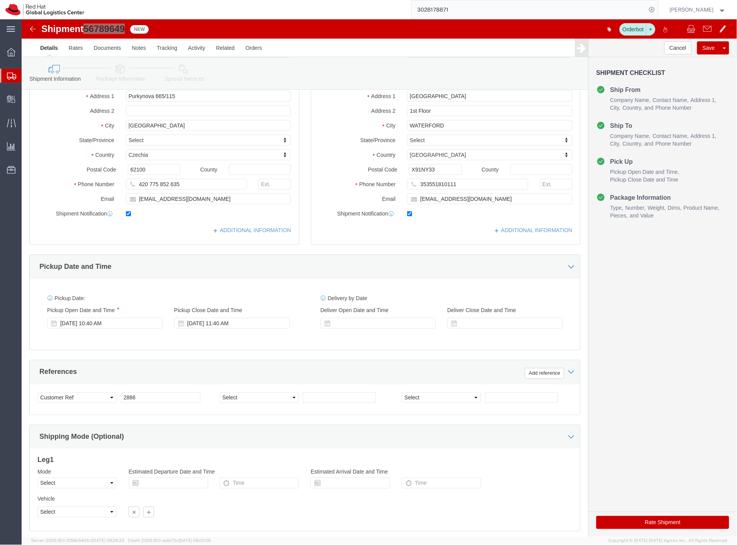
click at [0, 0] on span "Shipment Manager" at bounding box center [0, 0] width 0 height 0
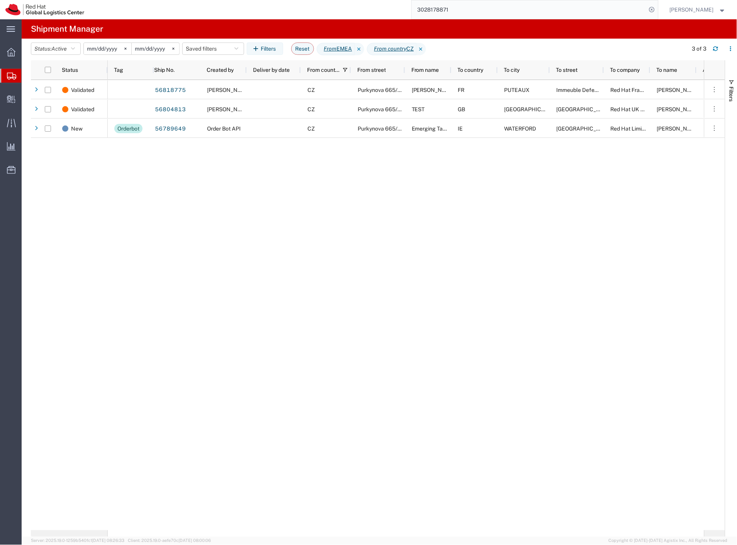
click at [291, 269] on div "56818775 [PERSON_NAME] CZ Purkynova 665/115 [PERSON_NAME] - test FR PUTEAUX Imm…" at bounding box center [406, 305] width 597 height 450
click at [243, 229] on div "56818775 [PERSON_NAME] CZ Purkynova 665/115 [PERSON_NAME] - test FR PUTEAUX Imm…" at bounding box center [406, 305] width 597 height 450
click at [715, 45] on button "button" at bounding box center [716, 48] width 12 height 12
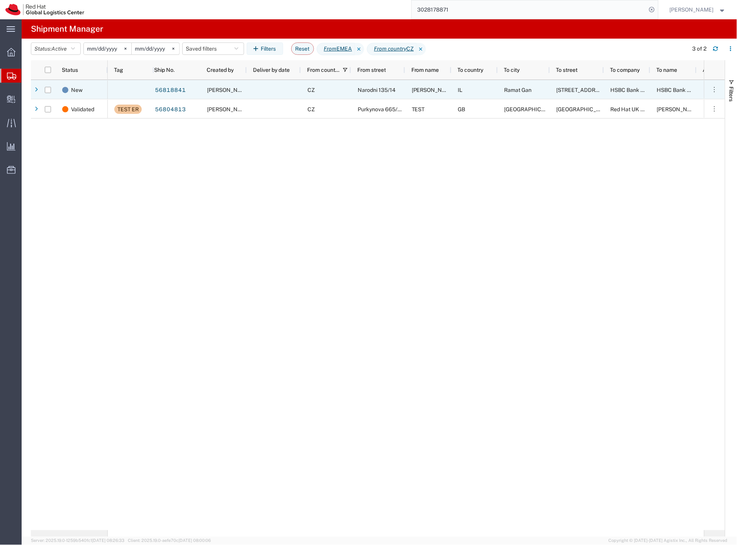
click at [352, 94] on div "Narodni 135/14" at bounding box center [378, 89] width 54 height 19
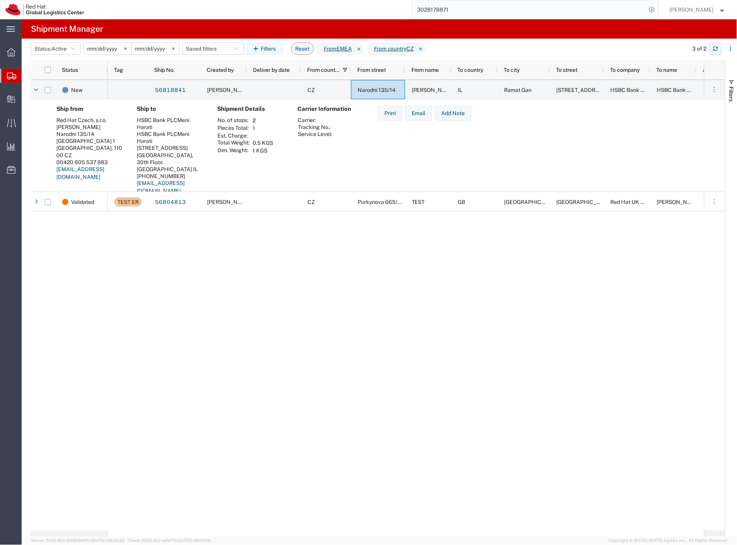
click at [716, 48] on icon "button" at bounding box center [715, 48] width 5 height 5
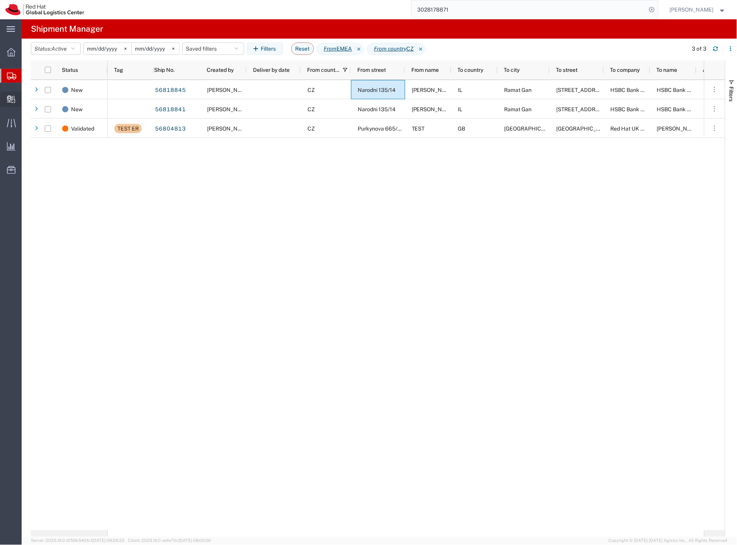
click at [27, 95] on span "Internal Delivery" at bounding box center [23, 99] width 5 height 15
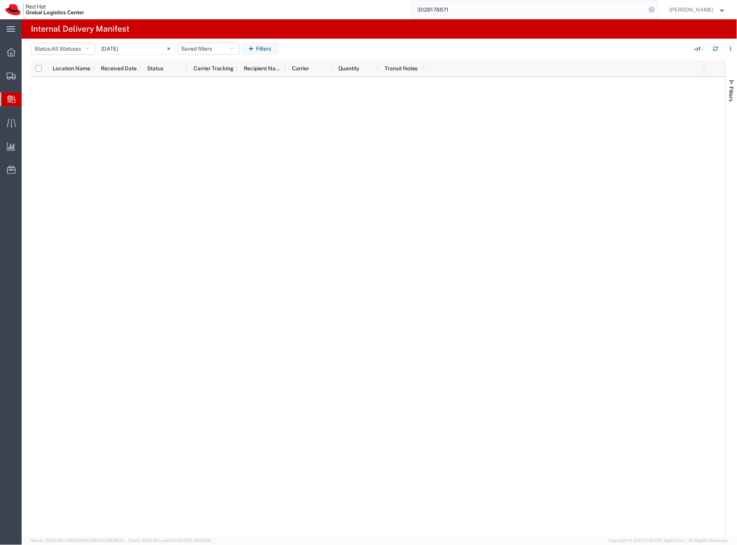
type input "[DATE]"
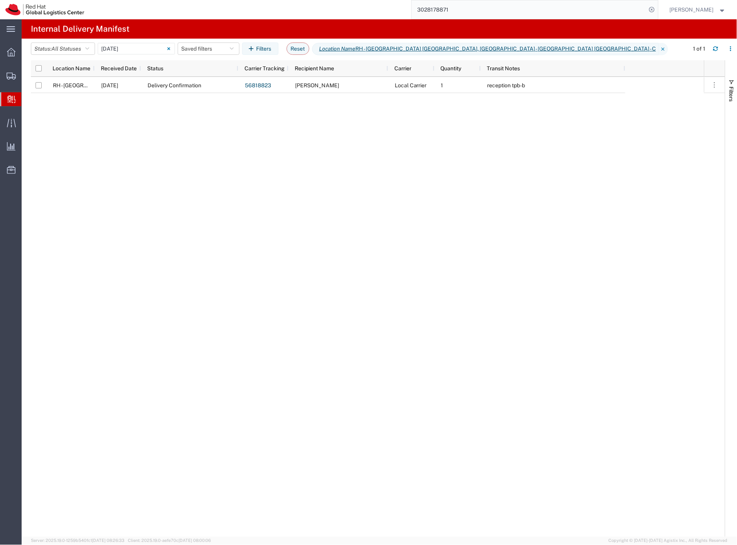
click at [0, 0] on span "Create Delivery" at bounding box center [0, 0] width 0 height 0
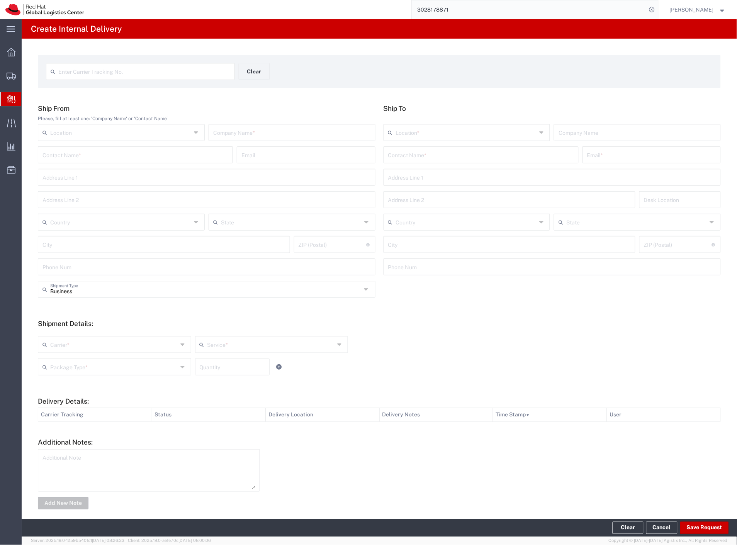
click at [168, 72] on input "text" at bounding box center [144, 71] width 172 height 14
type input "466152667161"
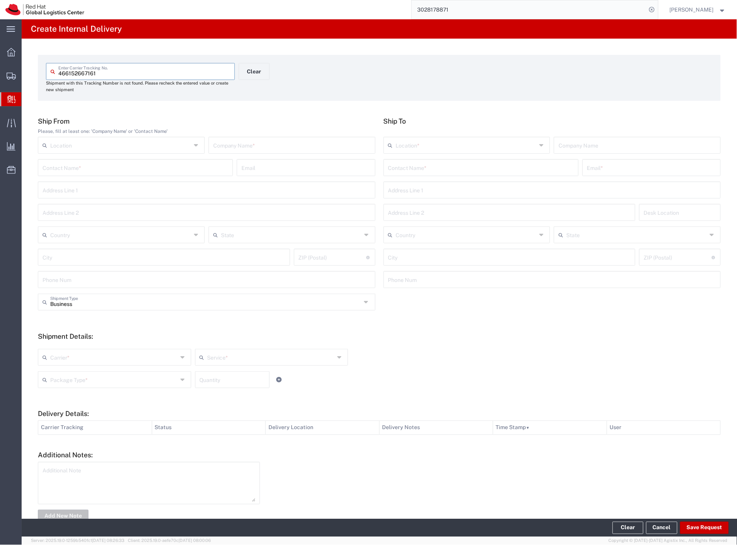
click at [246, 147] on input "text" at bounding box center [292, 145] width 158 height 14
type input "HSN"
click at [487, 171] on input "text" at bounding box center [481, 167] width 186 height 14
type input "[PERSON_NAME]"
click at [481, 190] on p "Red Hat Czech s.r.o. ([PERSON_NAME]), [EMAIL_ADDRESS][DOMAIN_NAME]" at bounding box center [481, 187] width 185 height 10
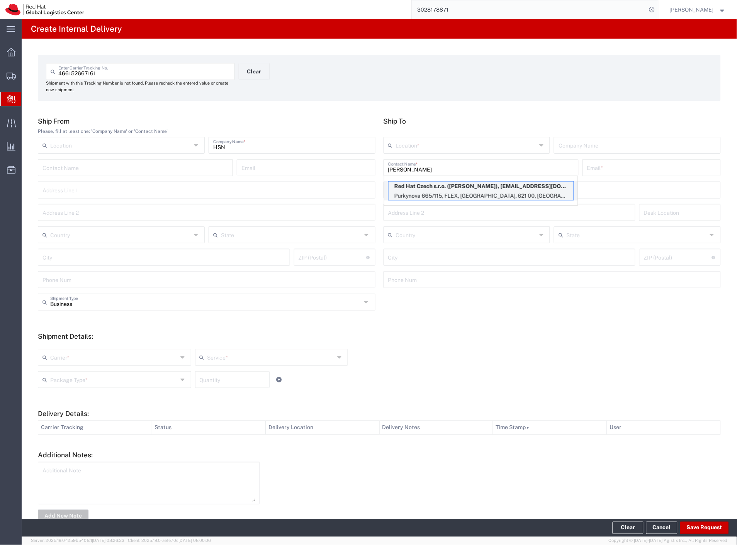
type input "RH - [GEOGRAPHIC_DATA] [GEOGRAPHIC_DATA] - C"
type input "Red Hat Czech s.r.o."
type input "[PERSON_NAME]"
type input "[EMAIL_ADDRESS][DOMAIN_NAME]"
type input "Purkynova 665/115"
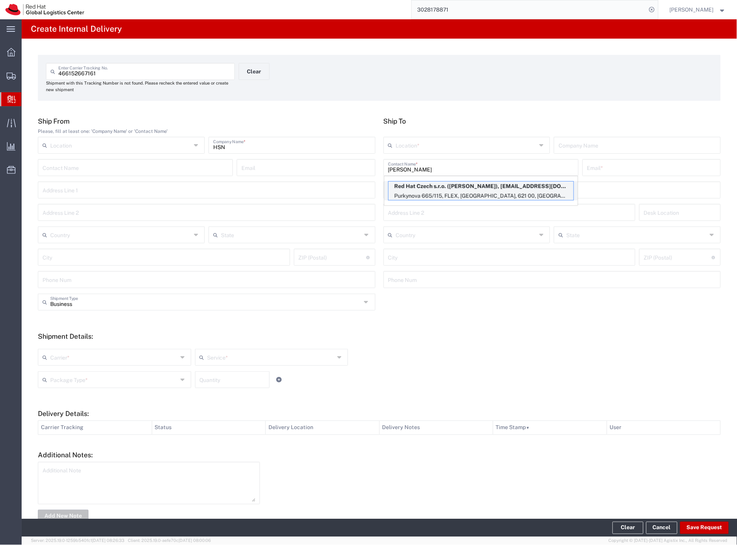
type input "FLEX"
type input "Czechia"
type input "[GEOGRAPHIC_DATA]"
type input "621 00"
type input "420532294142"
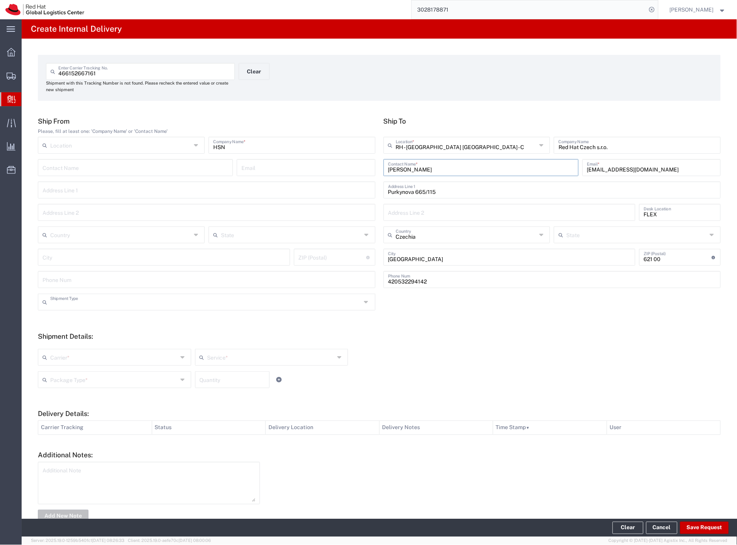
click at [125, 298] on input "text" at bounding box center [205, 302] width 311 height 14
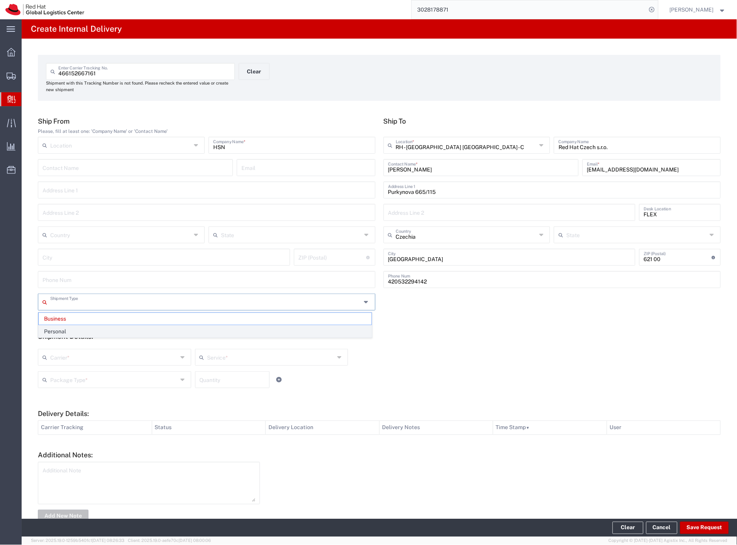
click at [106, 331] on span "Personal" at bounding box center [205, 332] width 333 height 12
type input "Personal"
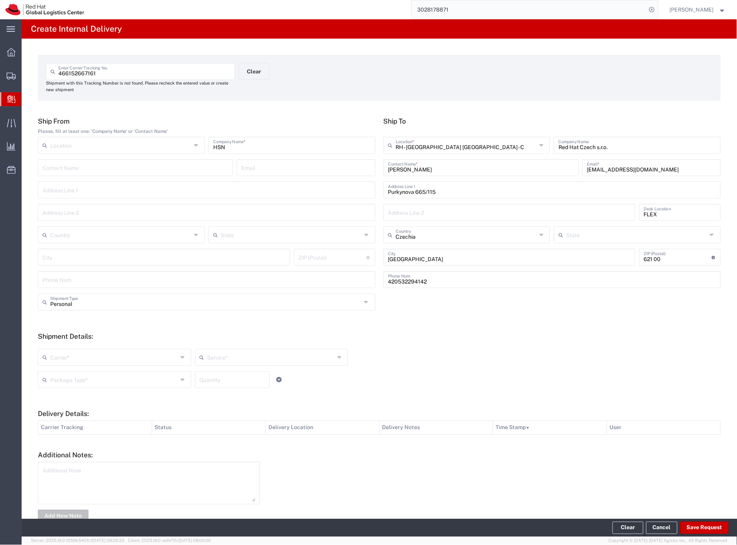
click at [89, 357] on input "text" at bounding box center [113, 357] width 127 height 14
click at [83, 370] on span "Czech Post" at bounding box center [114, 374] width 150 height 12
type input "Czech Post"
click at [81, 375] on input "text" at bounding box center [113, 379] width 127 height 14
type input "Ground"
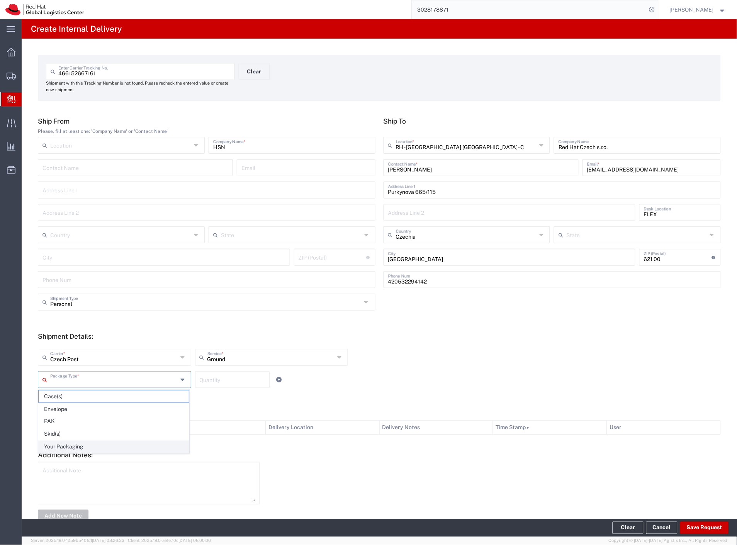
click at [76, 445] on span "Your Packaging" at bounding box center [114, 447] width 150 height 12
type input "Your Packaging"
click at [700, 523] on button "Save Request" at bounding box center [704, 528] width 49 height 12
type input "Personal"
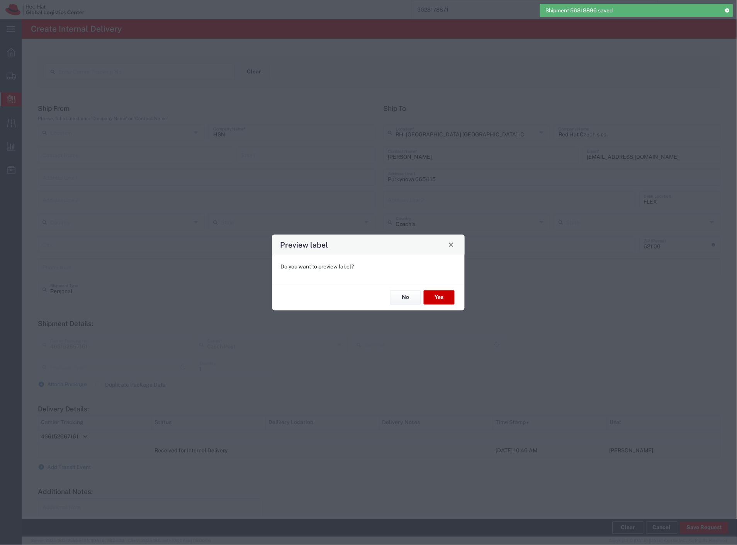
type input "Your Packaging"
type input "Ground"
click at [445, 299] on button "Yes" at bounding box center [439, 298] width 31 height 14
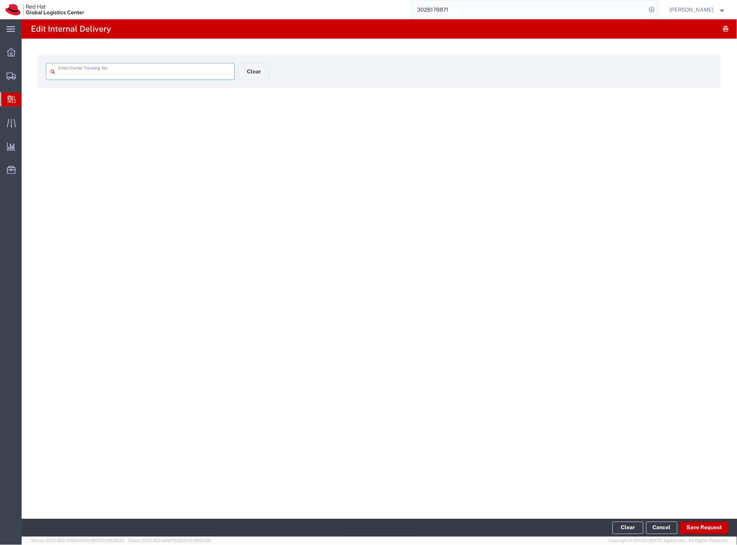
type input "466152667161"
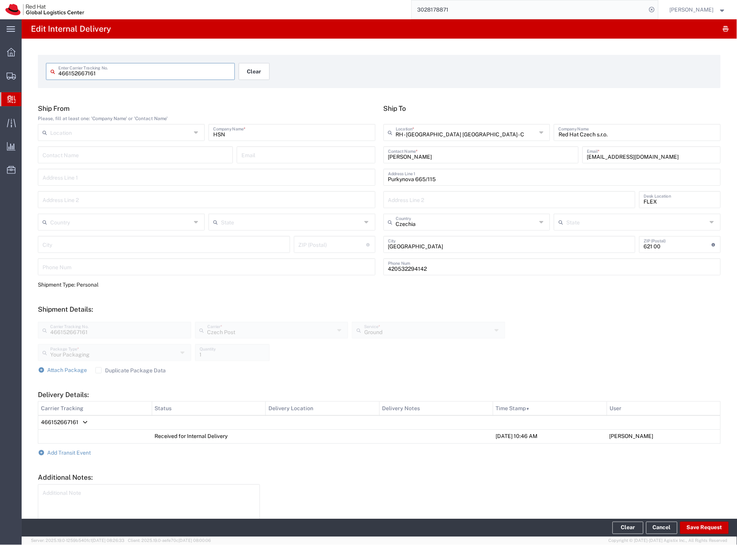
click at [264, 70] on button "Clear" at bounding box center [254, 71] width 31 height 17
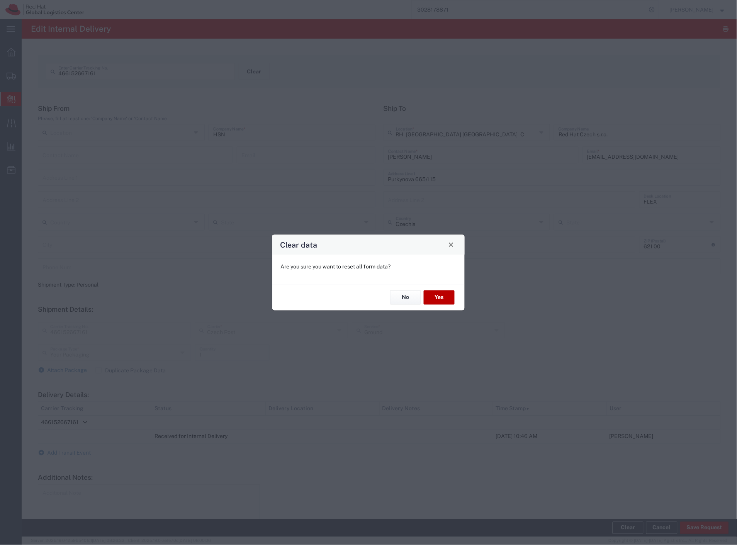
click at [450, 299] on button "Yes" at bounding box center [439, 298] width 31 height 14
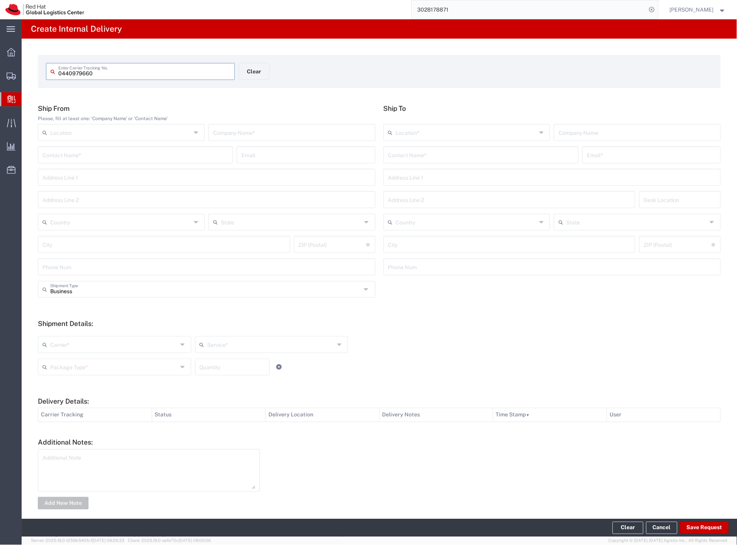
type input "0440979660"
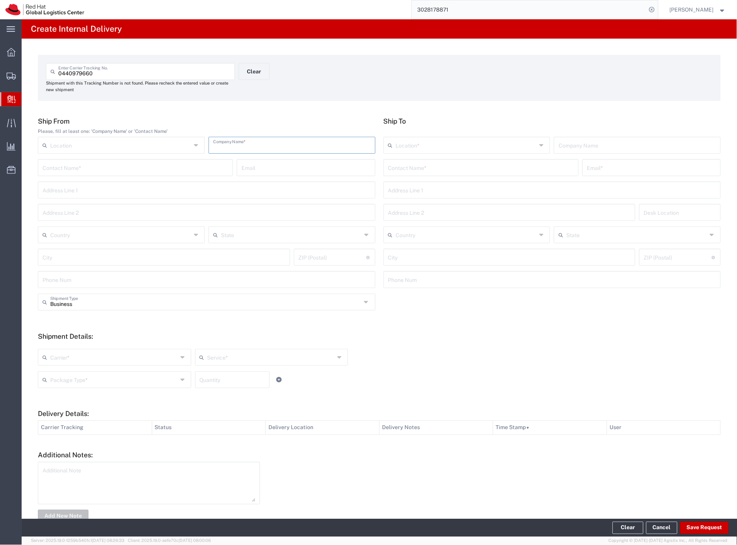
click at [258, 149] on input "text" at bounding box center [292, 145] width 158 height 14
type input "zalando"
click at [473, 175] on div "Contact Name *" at bounding box center [481, 167] width 195 height 17
type input "mahdalik"
click at [472, 191] on p "Purkynova 665/115, FLEX, [GEOGRAPHIC_DATA], 621 00, [GEOGRAPHIC_DATA]" at bounding box center [481, 196] width 185 height 10
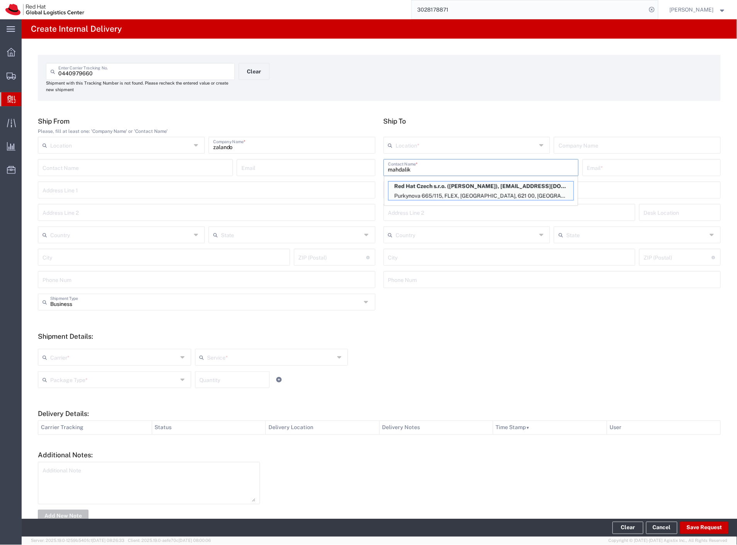
type input "RH - [GEOGRAPHIC_DATA] [GEOGRAPHIC_DATA] - C"
type input "Red Hat Czech s.r.o."
type input "[PERSON_NAME]"
type input "[EMAIL_ADDRESS][DOMAIN_NAME]"
type input "Purkynova 665/115"
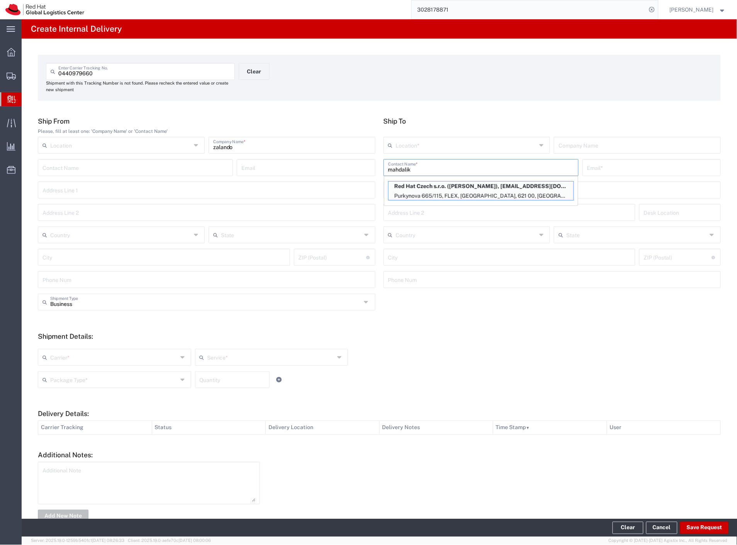
type input "FLEX"
type input "Czechia"
type input "[GEOGRAPHIC_DATA]"
type input "621 00"
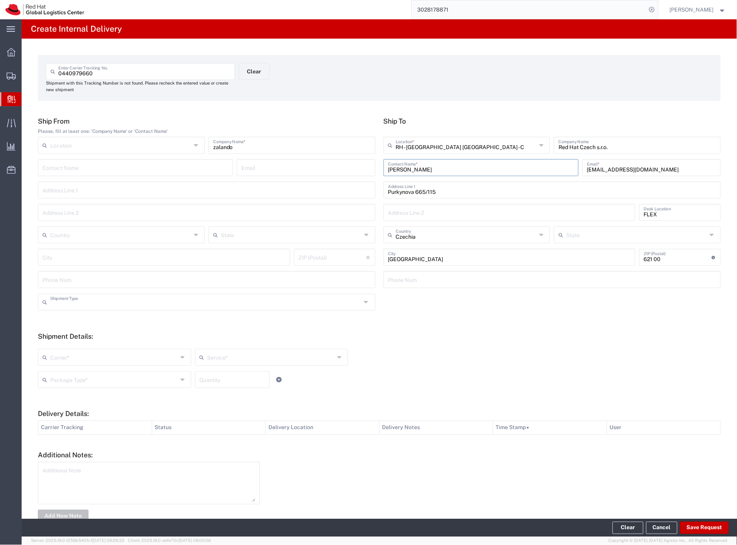
click at [78, 303] on input "text" at bounding box center [205, 302] width 311 height 14
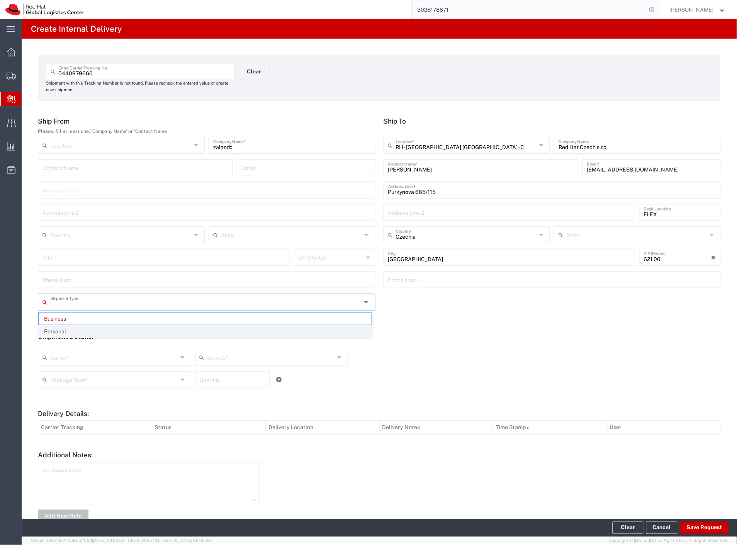
click at [78, 330] on span "Personal" at bounding box center [205, 332] width 333 height 12
type input "Personal"
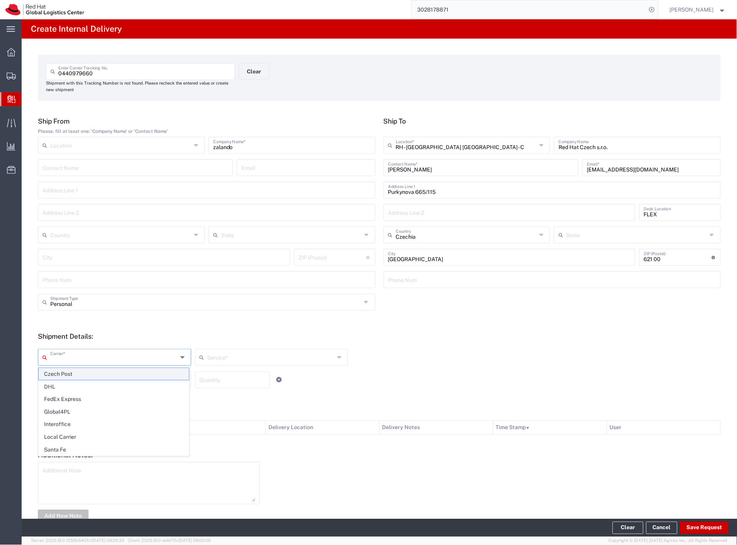
drag, startPoint x: 70, startPoint y: 359, endPoint x: 68, endPoint y: 370, distance: 10.6
click at [70, 361] on input "text" at bounding box center [113, 357] width 127 height 14
drag, startPoint x: 68, startPoint y: 371, endPoint x: 68, endPoint y: 379, distance: 8.1
click at [69, 372] on span "Czech Post" at bounding box center [114, 374] width 150 height 12
type input "Czech Post"
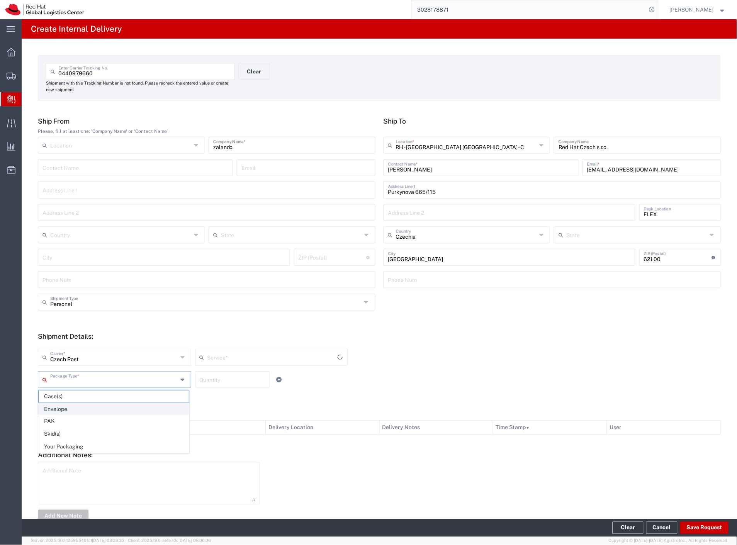
drag, startPoint x: 68, startPoint y: 379, endPoint x: 68, endPoint y: 403, distance: 23.6
click at [68, 383] on input "text" at bounding box center [113, 379] width 127 height 14
type input "Ground"
drag, startPoint x: 79, startPoint y: 451, endPoint x: 114, endPoint y: 447, distance: 35.3
click at [81, 451] on span "Your Packaging" at bounding box center [114, 447] width 150 height 12
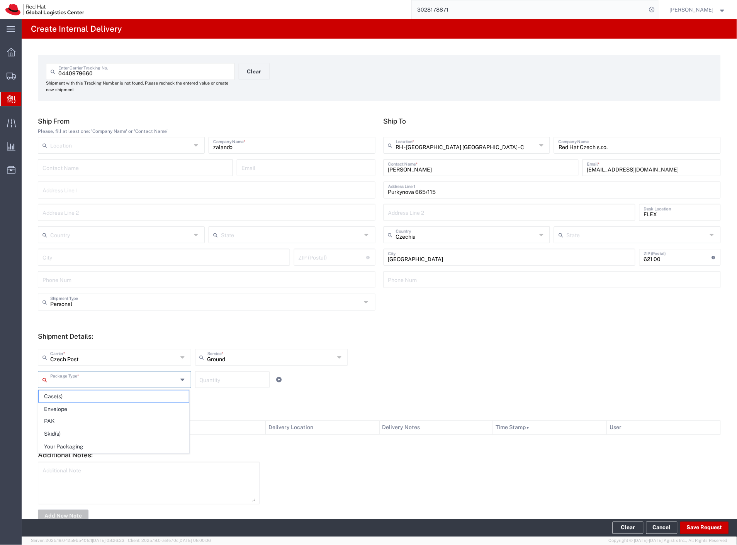
type input "Your Packaging"
click at [685, 528] on button "Save Request" at bounding box center [704, 528] width 49 height 12
type input "Personal"
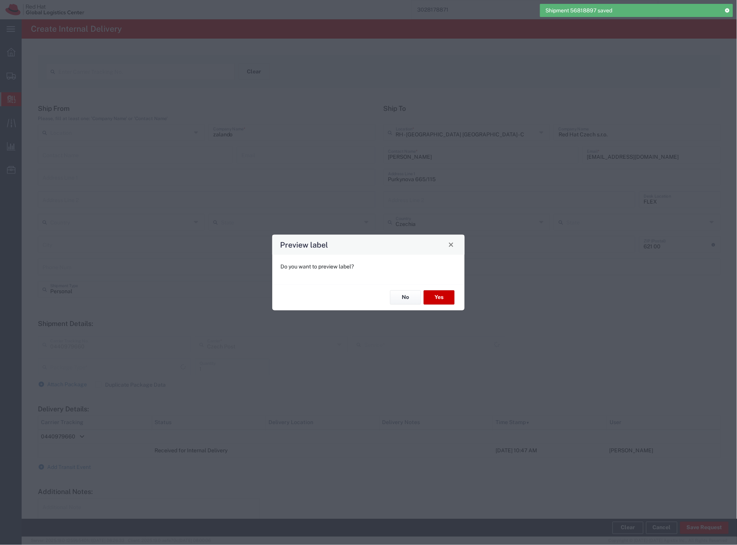
type input "Your Packaging"
type input "Ground"
click at [435, 303] on button "Yes" at bounding box center [439, 298] width 31 height 14
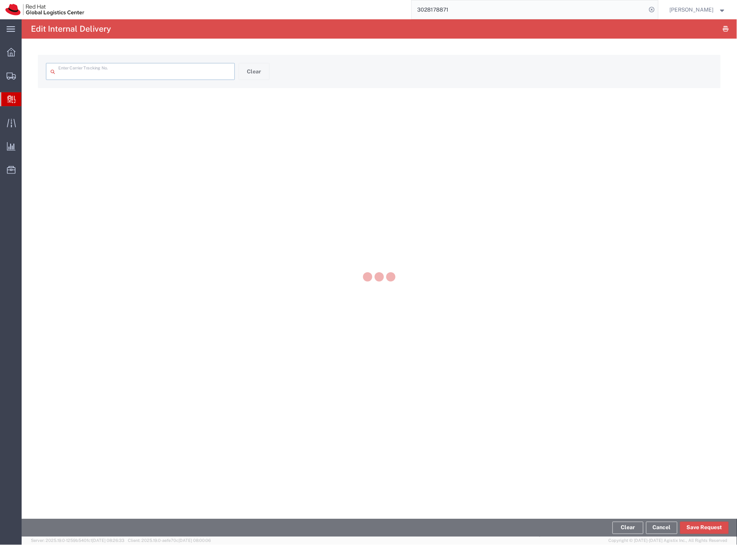
type input "0440979660"
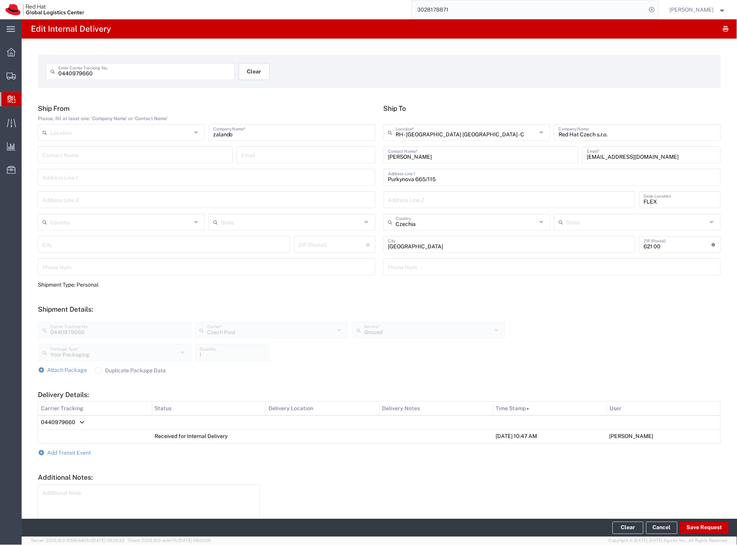
click at [253, 68] on button "Clear" at bounding box center [254, 71] width 31 height 17
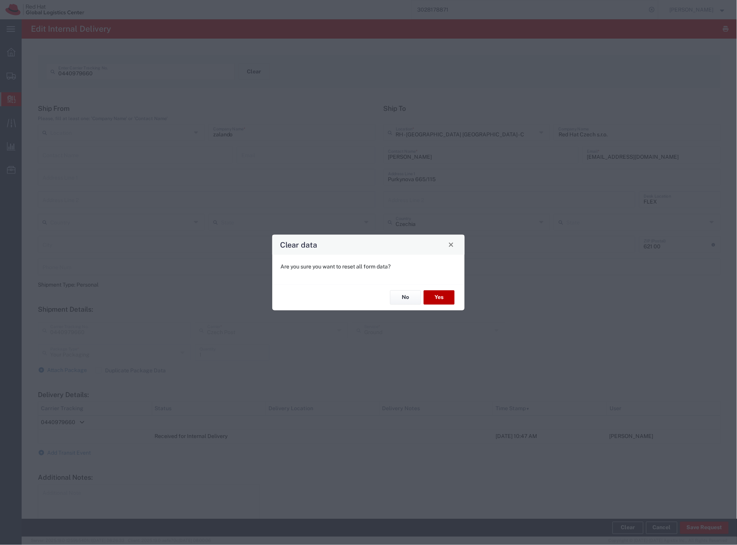
click at [431, 295] on button "Yes" at bounding box center [439, 298] width 31 height 14
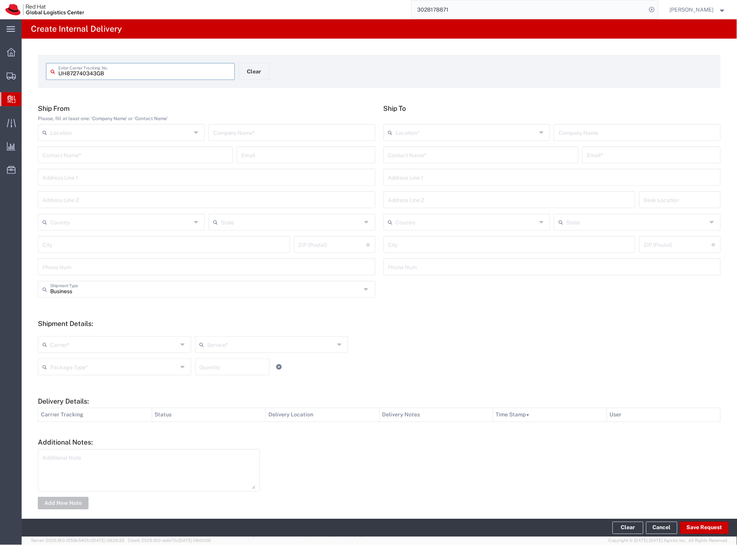
type input "UH872740343GB"
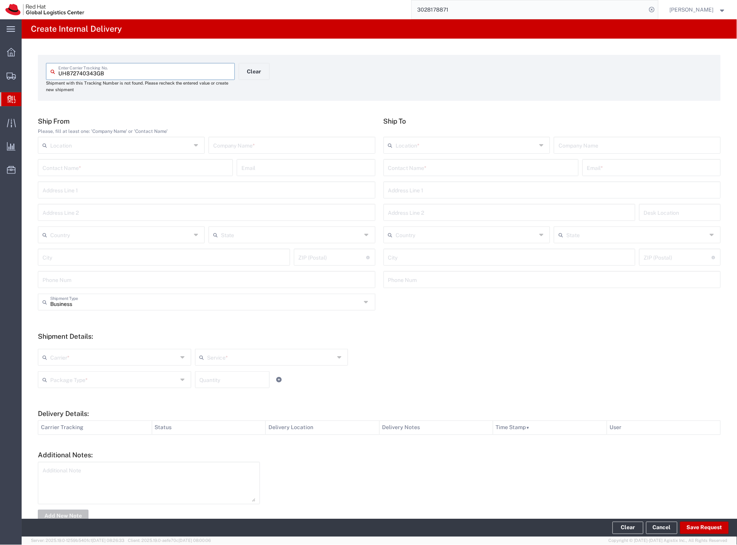
click at [233, 145] on input "text" at bounding box center [292, 145] width 158 height 14
type input "swan"
click at [424, 163] on input "text" at bounding box center [481, 167] width 186 height 14
type input "psotkova"
click at [430, 185] on p "Red Hat Czech s.r.o. ([PERSON_NAME]), [PERSON_NAME][EMAIL_ADDRESS][DOMAIN_NAME]" at bounding box center [481, 187] width 185 height 10
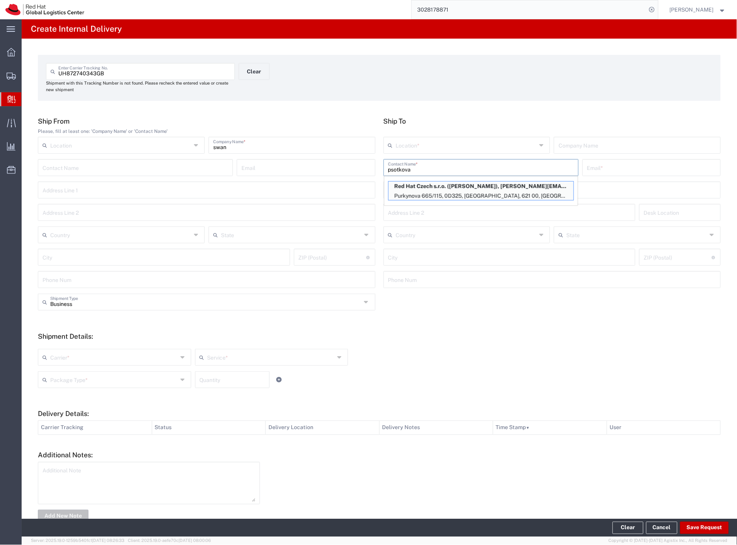
type input "RH - [GEOGRAPHIC_DATA] [GEOGRAPHIC_DATA] - C"
type input "Red Hat Czech s.r.o."
type input "[PERSON_NAME]"
type input "[EMAIL_ADDRESS][DOMAIN_NAME]"
type input "Purkynova 665/115"
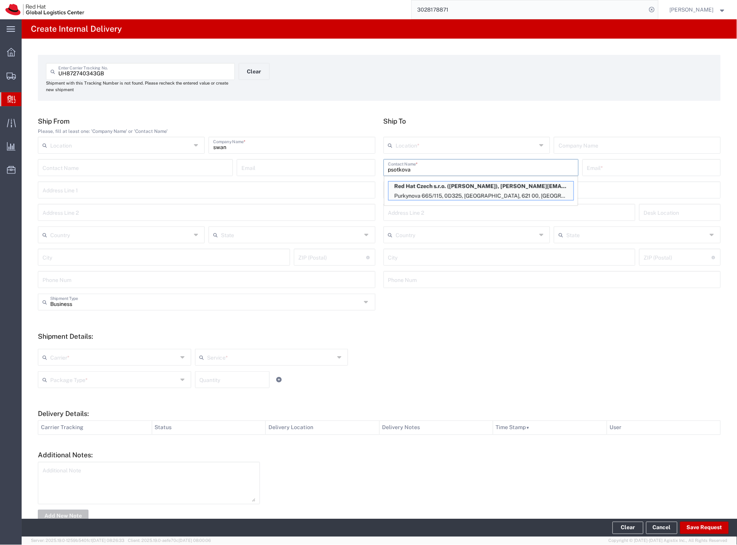
type input "0D325"
type input "Czechia"
type input "[GEOGRAPHIC_DATA]"
type input "621 00"
type input "420532294119"
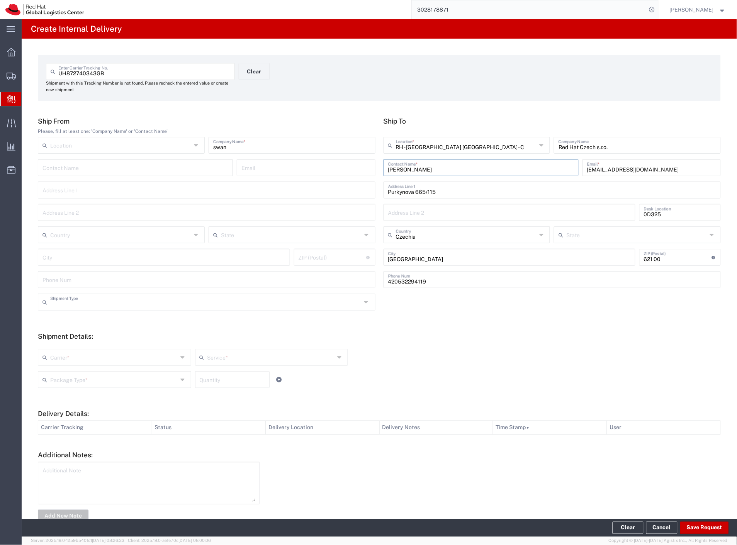
click at [117, 307] on input "text" at bounding box center [205, 302] width 311 height 14
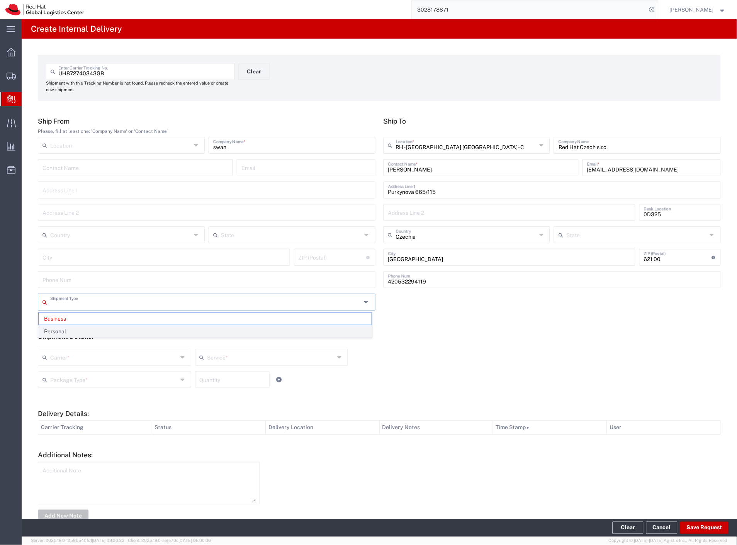
click at [70, 335] on span "Personal" at bounding box center [205, 332] width 333 height 12
type input "Personal"
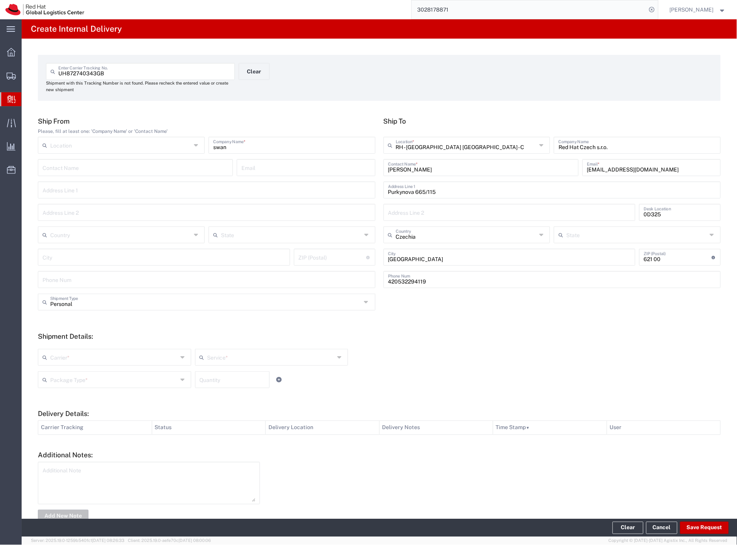
click at [70, 360] on input "text" at bounding box center [113, 357] width 127 height 14
click at [68, 369] on span "Czech Post" at bounding box center [114, 374] width 150 height 12
type input "Czech Post"
click at [68, 371] on div "Package Type *" at bounding box center [114, 379] width 153 height 17
type input "Ground"
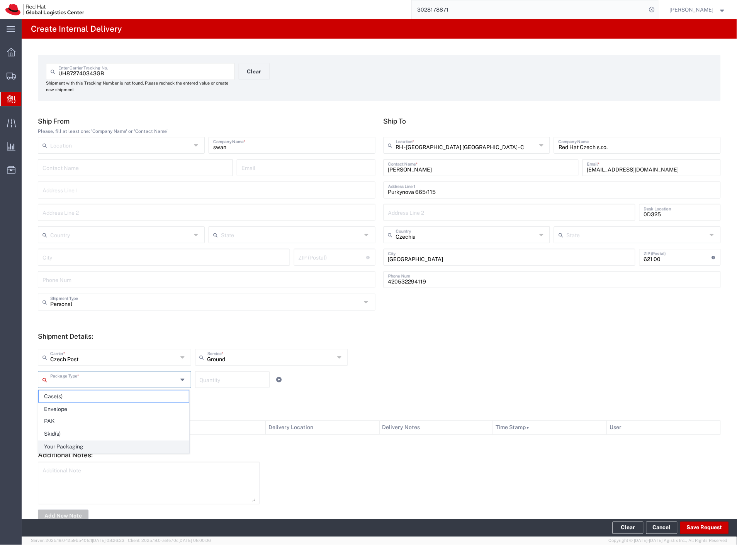
click at [76, 442] on span "Your Packaging" at bounding box center [114, 447] width 150 height 12
type input "Your Packaging"
click at [685, 529] on button "Save Request" at bounding box center [704, 528] width 49 height 12
type input "Personal"
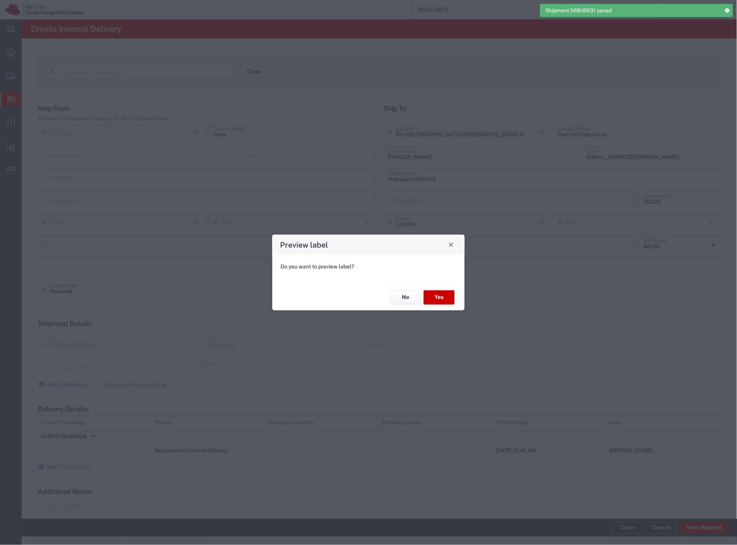
type input "Your Packaging"
type input "Ground"
click at [439, 297] on button "Yes" at bounding box center [439, 298] width 31 height 14
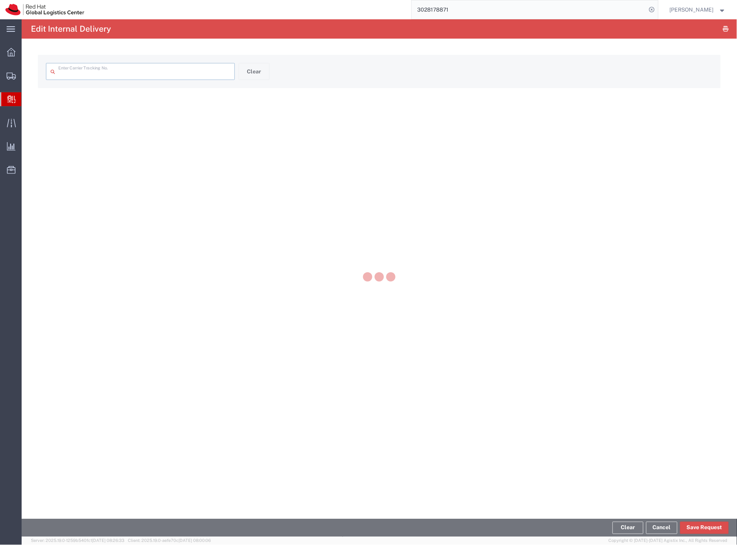
type input "UH872740343GB"
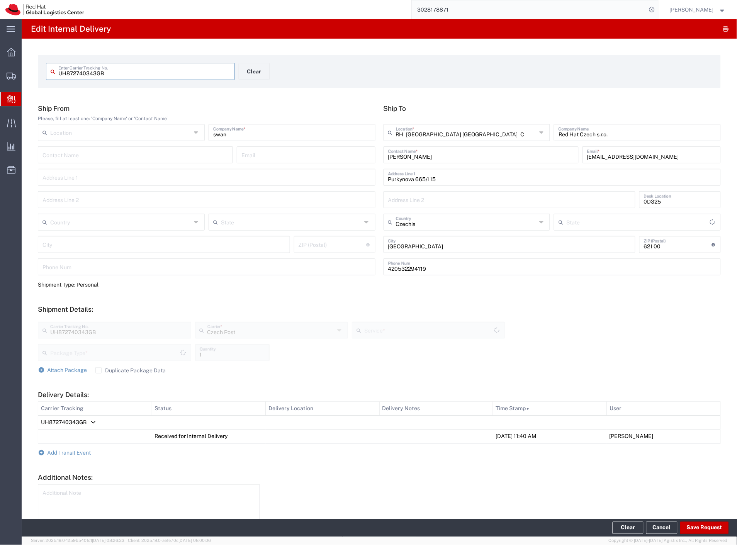
type input "Your Packaging"
type input "Ground"
click at [260, 73] on button "Clear" at bounding box center [254, 71] width 31 height 17
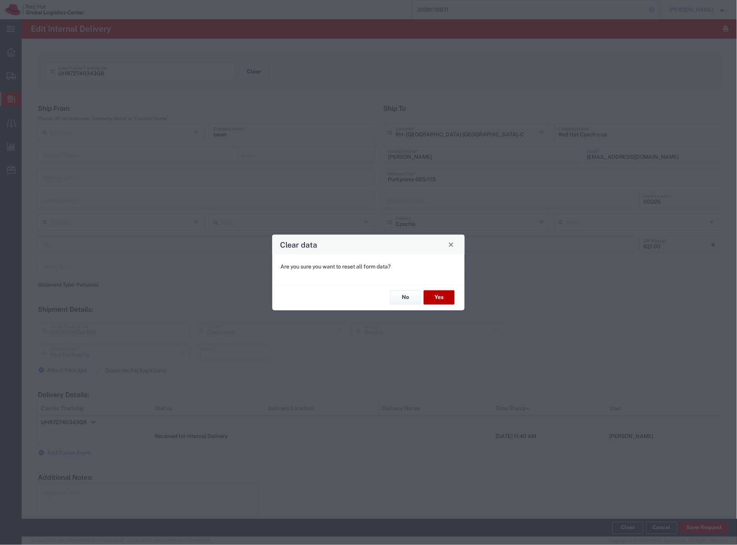
click at [443, 297] on button "Yes" at bounding box center [439, 298] width 31 height 14
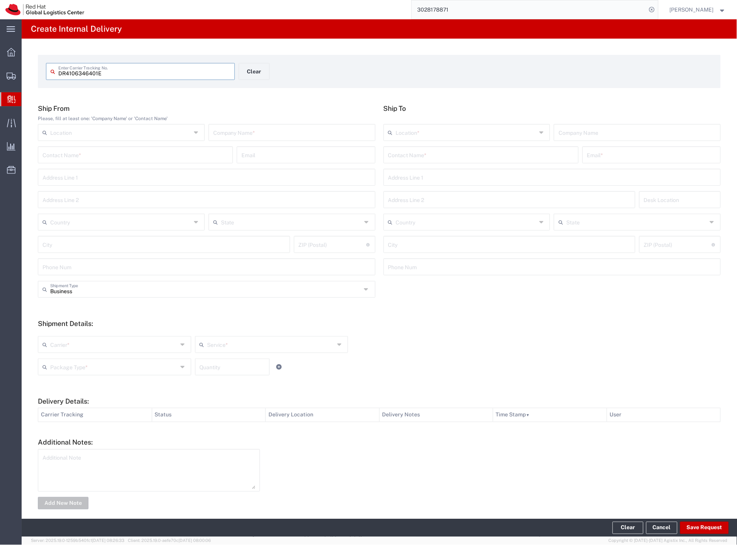
type input "DR4106346401E"
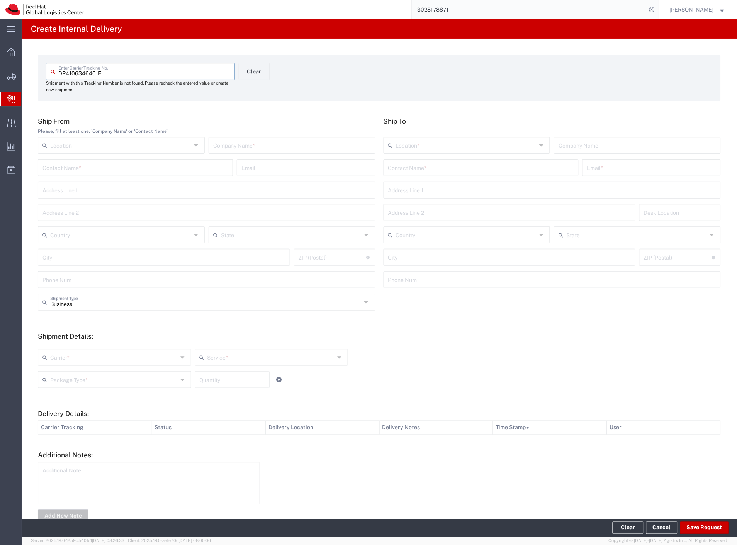
click at [252, 144] on input "text" at bounding box center [292, 145] width 158 height 14
type input "balikovna"
click at [436, 167] on input "text" at bounding box center [481, 167] width 186 height 14
type input "vacula"
click at [450, 188] on p "Red Hat Czech s.r.o. ([PERSON_NAME]), [EMAIL_ADDRESS][DOMAIN_NAME]" at bounding box center [481, 187] width 185 height 10
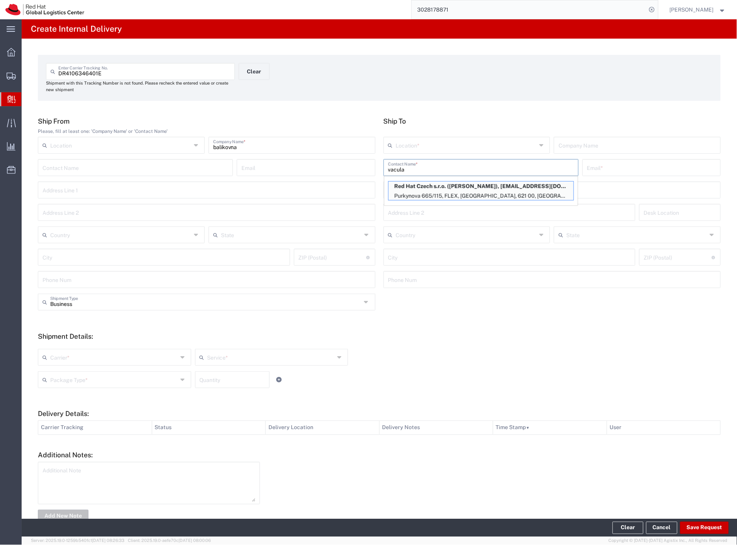
type input "RH - [GEOGRAPHIC_DATA] [GEOGRAPHIC_DATA] - C"
type input "Red Hat Czech s.r.o."
type input "[PERSON_NAME]"
type input "[EMAIL_ADDRESS][DOMAIN_NAME]"
type input "Purkynova 665/115"
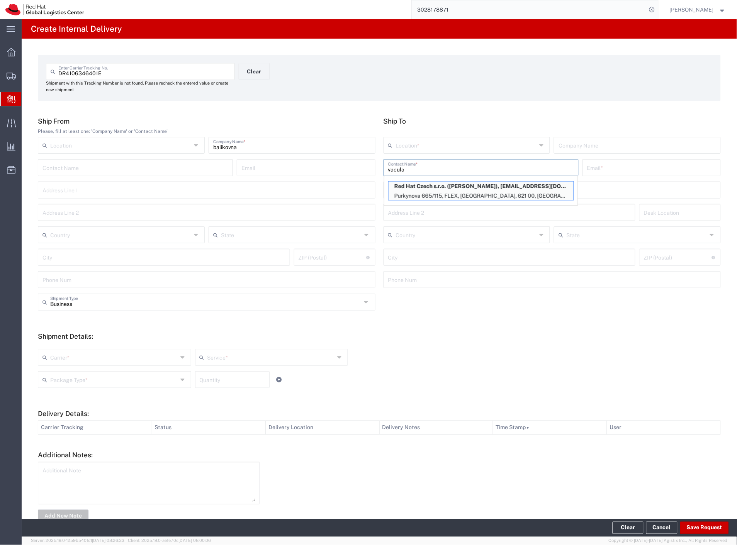
type input "FLEX"
type input "Czechia"
type input "[GEOGRAPHIC_DATA]"
type input "621 00"
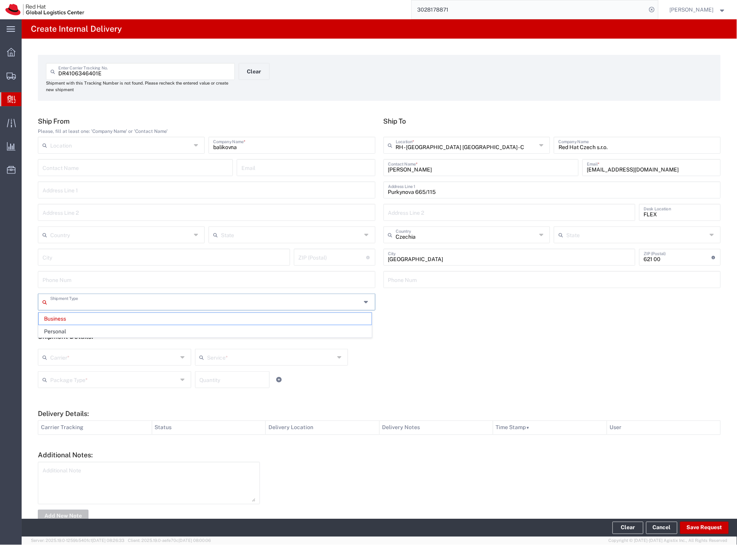
click at [86, 306] on input "text" at bounding box center [205, 302] width 311 height 14
click at [81, 329] on span "Personal" at bounding box center [205, 332] width 333 height 12
type input "Personal"
drag, startPoint x: 72, startPoint y: 359, endPoint x: 70, endPoint y: 368, distance: 8.7
click at [72, 360] on input "text" at bounding box center [113, 357] width 127 height 14
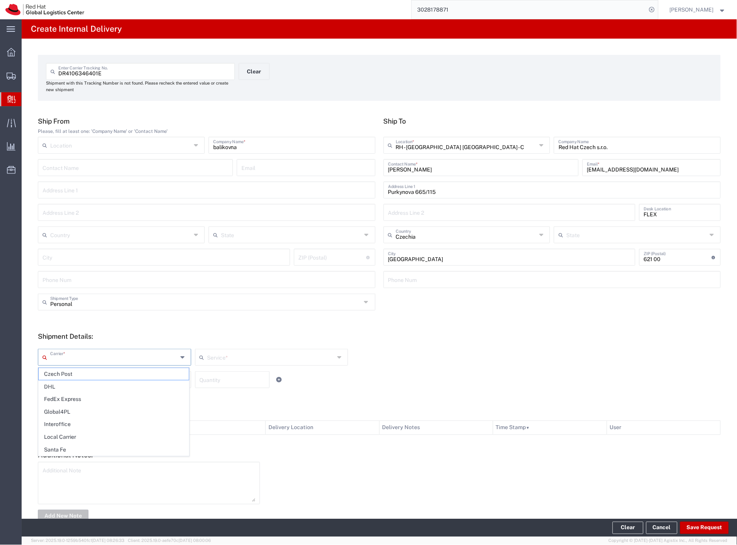
drag, startPoint x: 70, startPoint y: 368, endPoint x: 70, endPoint y: 373, distance: 5.1
click at [70, 370] on span "Czech Post" at bounding box center [114, 374] width 150 height 12
type input "Czech Post"
type input "Ground"
drag, startPoint x: 68, startPoint y: 381, endPoint x: 68, endPoint y: 388, distance: 7.0
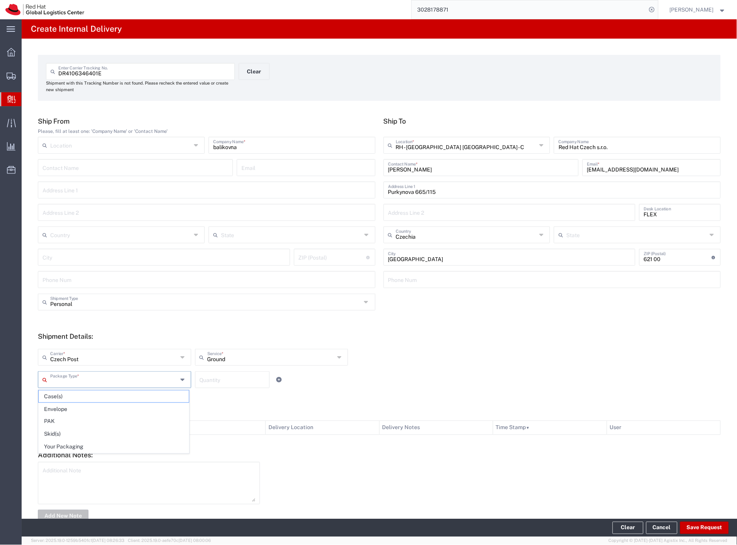
click at [68, 381] on input "text" at bounding box center [113, 379] width 127 height 14
click at [80, 445] on span "Your Packaging" at bounding box center [114, 447] width 150 height 12
type input "Your Packaging"
click at [703, 523] on button "Save Request" at bounding box center [704, 528] width 49 height 12
type input "Personal"
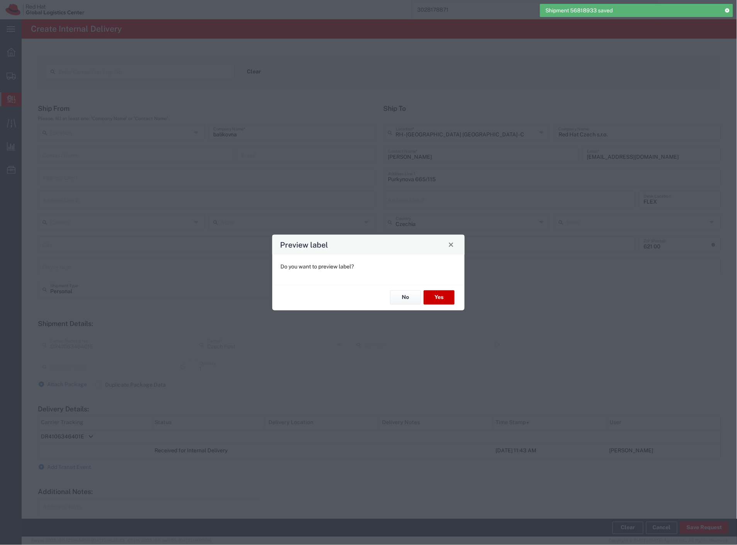
type input "Your Packaging"
type input "Ground"
click at [437, 296] on button "Yes" at bounding box center [439, 298] width 31 height 14
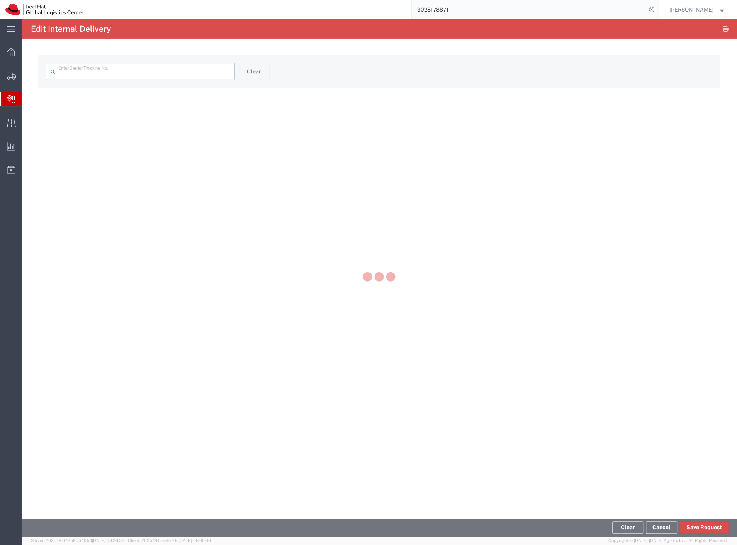
type input "DR4106346401E"
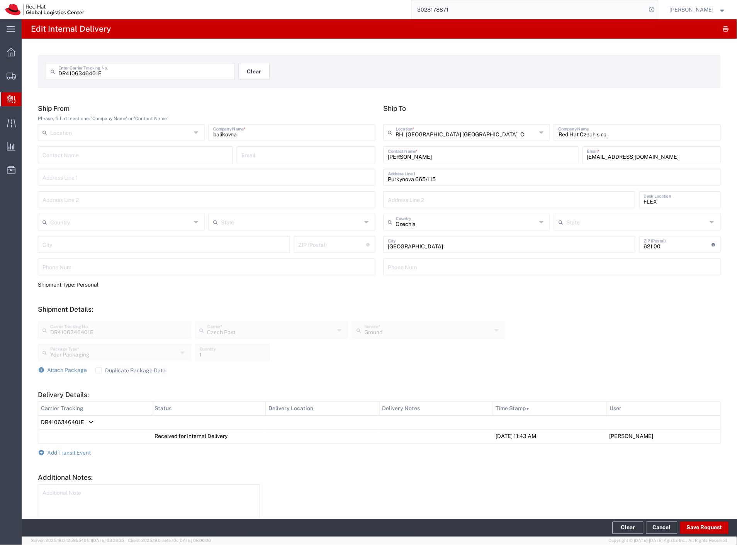
click at [265, 71] on button "Clear" at bounding box center [254, 71] width 31 height 17
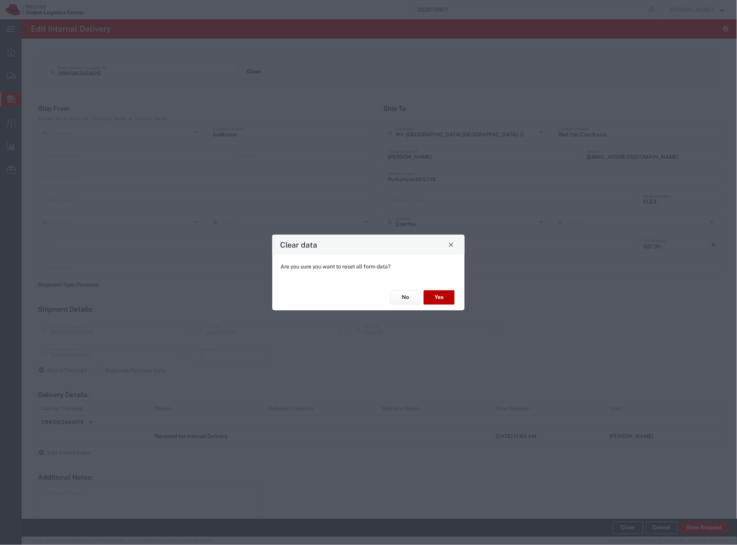
click at [440, 300] on button "Yes" at bounding box center [439, 298] width 31 height 14
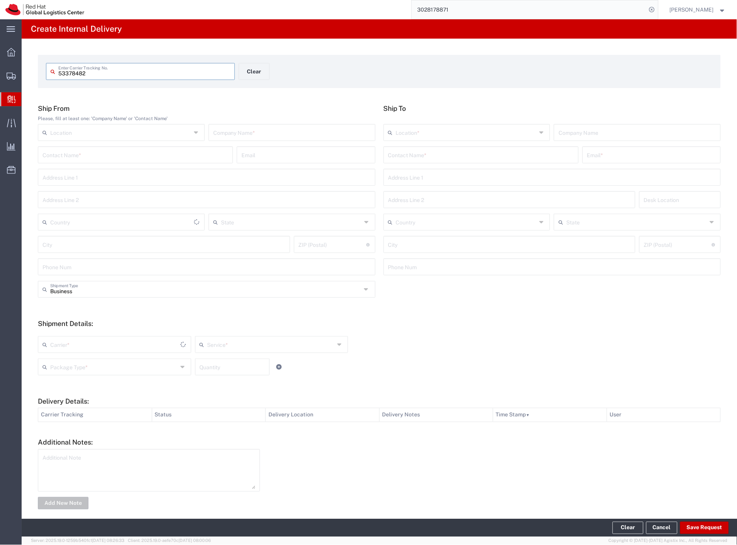
type input "53378482"
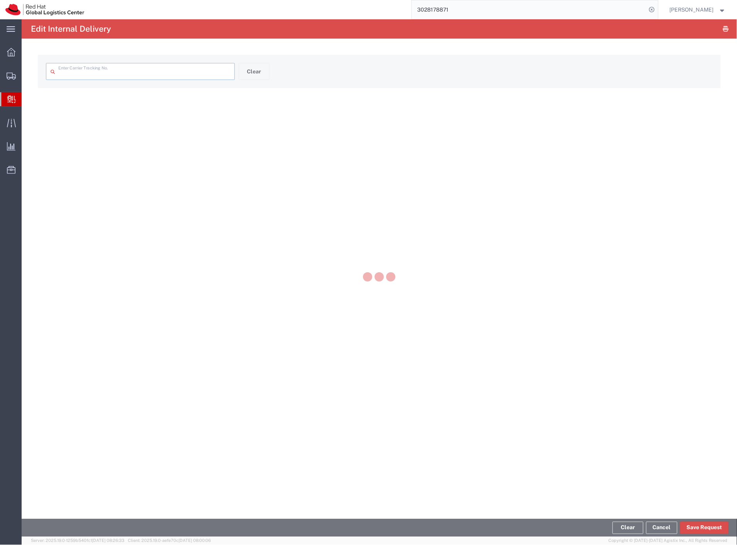
type input "53378482"
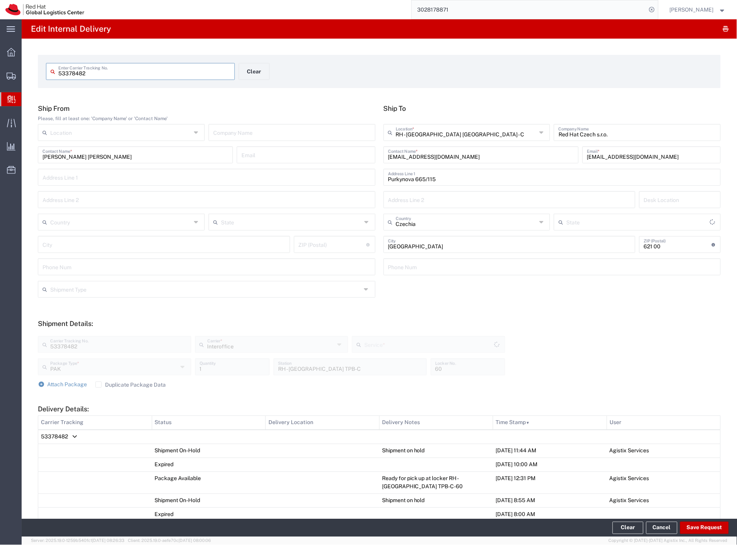
type input "IO_Ground"
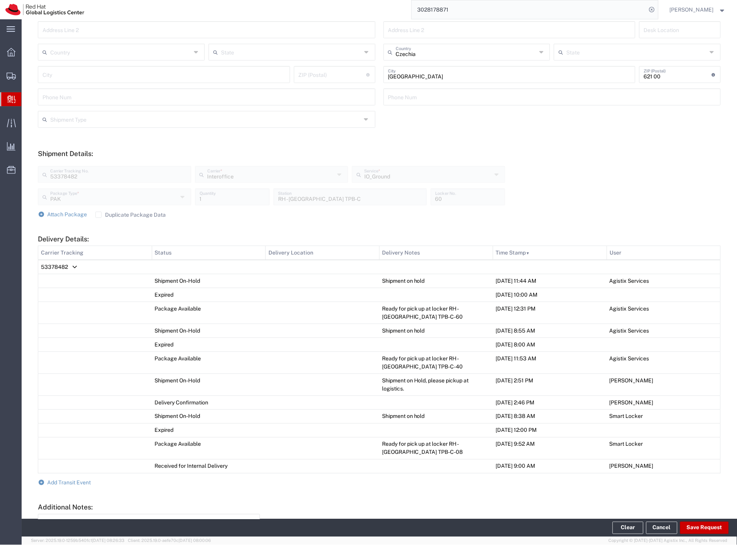
scroll to position [172, 0]
click at [62, 478] on span "Add Transit Event" at bounding box center [70, 481] width 44 height 6
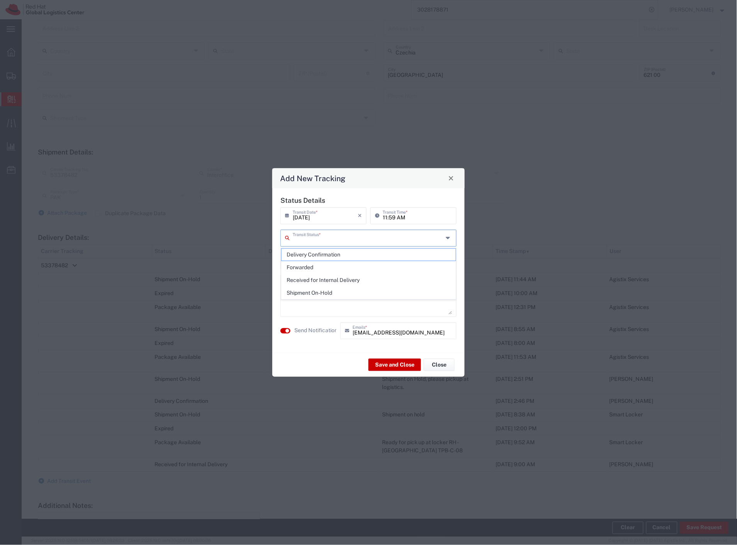
click at [314, 241] on input "text" at bounding box center [368, 238] width 150 height 14
click at [314, 254] on span "Delivery Confirmation" at bounding box center [369, 255] width 175 height 12
type input "Delivery Confirmation"
click at [316, 294] on textarea at bounding box center [368, 296] width 167 height 38
type textarea "destroyed"
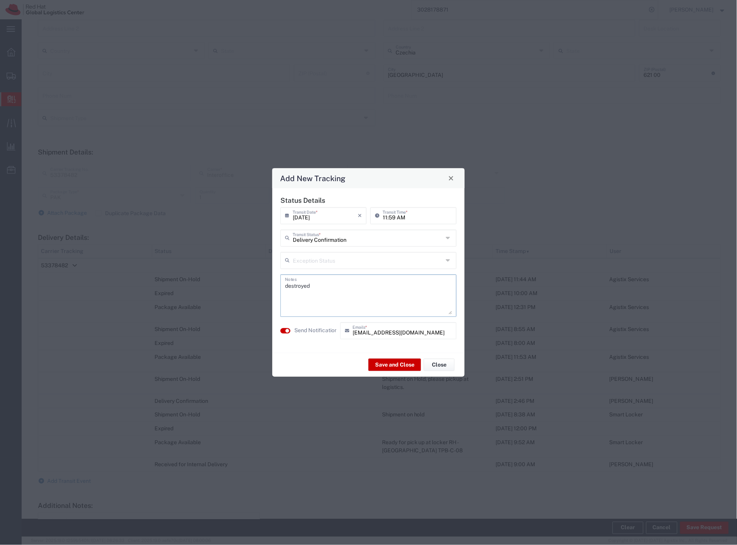
click at [308, 330] on label "Send Notification" at bounding box center [315, 331] width 43 height 8
click at [376, 366] on button "Save and Close" at bounding box center [395, 365] width 53 height 12
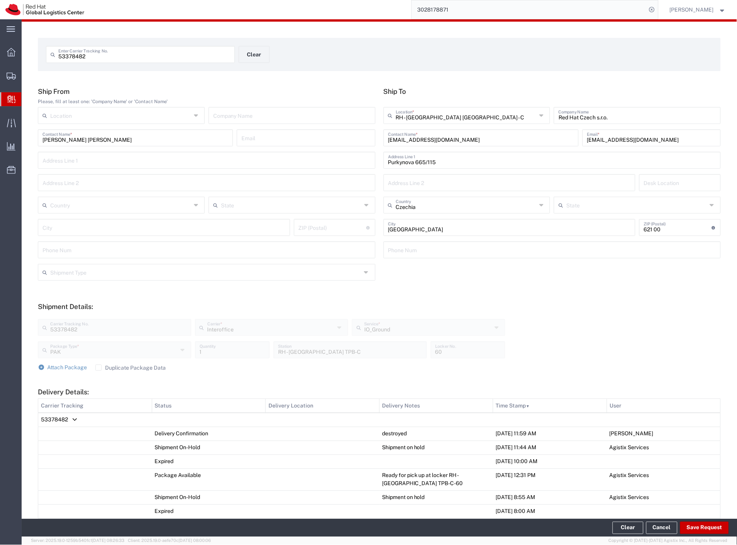
scroll to position [0, 0]
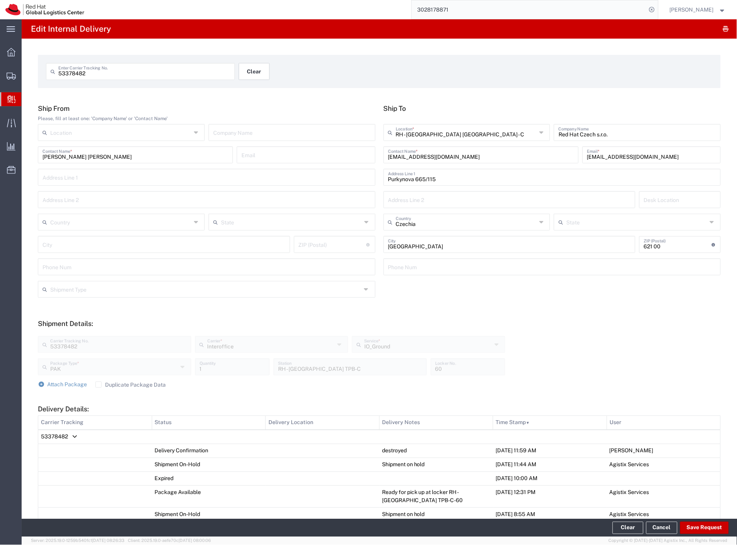
click at [256, 73] on button "Clear" at bounding box center [254, 71] width 31 height 17
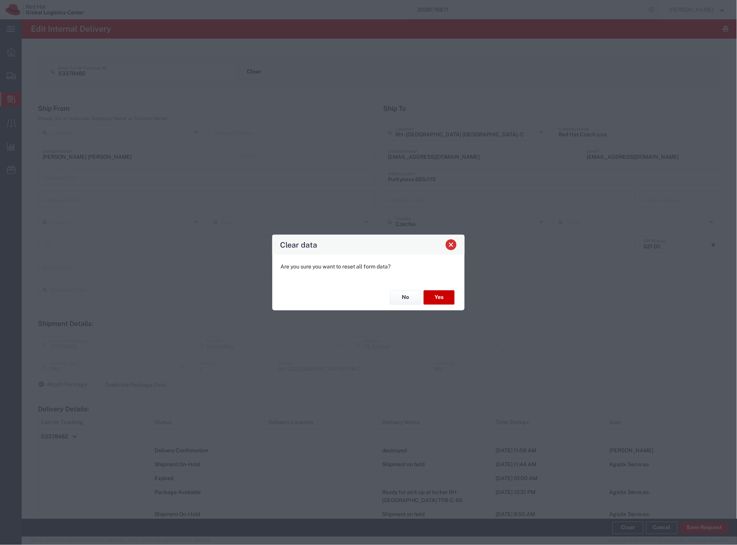
click at [450, 248] on button "Close" at bounding box center [451, 244] width 11 height 11
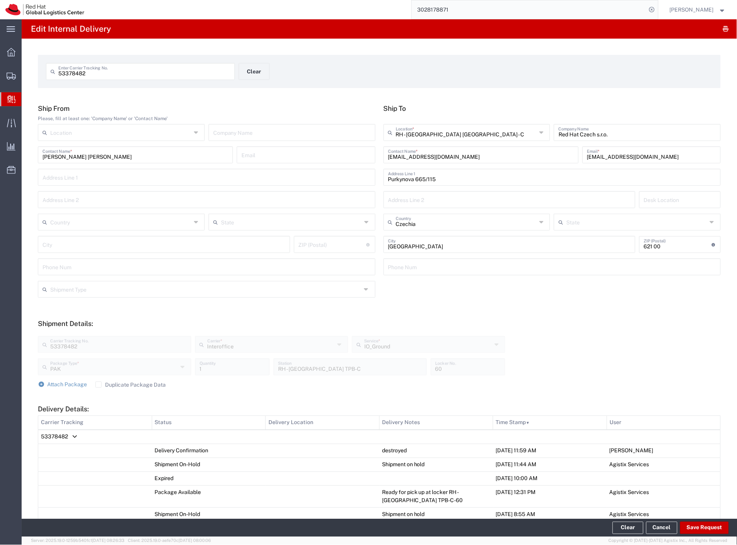
click at [104, 160] on input "[PERSON_NAME] [PERSON_NAME]" at bounding box center [135, 155] width 186 height 14
click at [74, 71] on input "53378482" at bounding box center [144, 71] width 172 height 14
click at [74, 74] on input "53378482" at bounding box center [144, 71] width 172 height 14
